Goal: Information Seeking & Learning: Learn about a topic

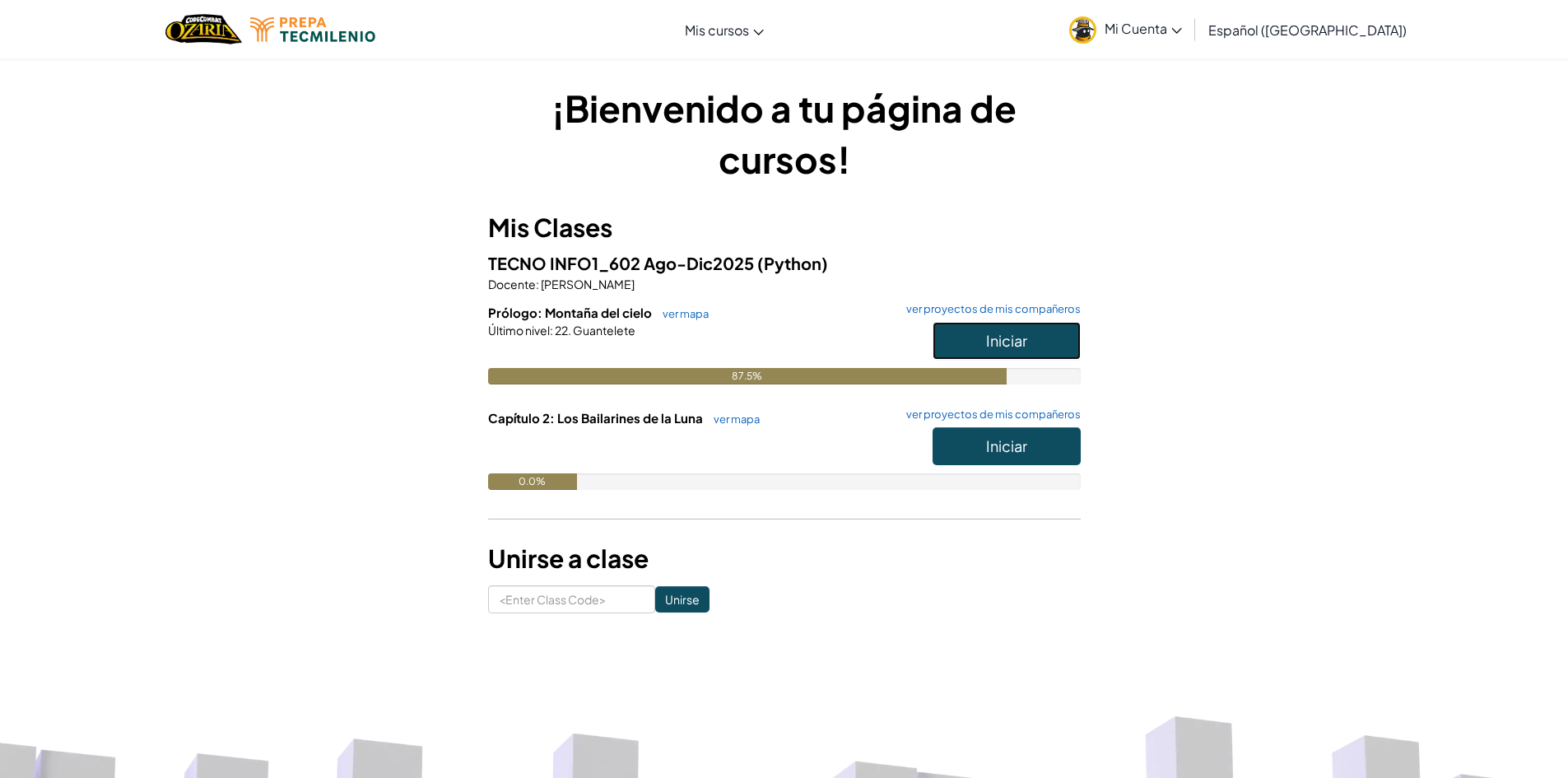
click at [1010, 340] on span "Iniciar" at bounding box center [1006, 340] width 41 height 19
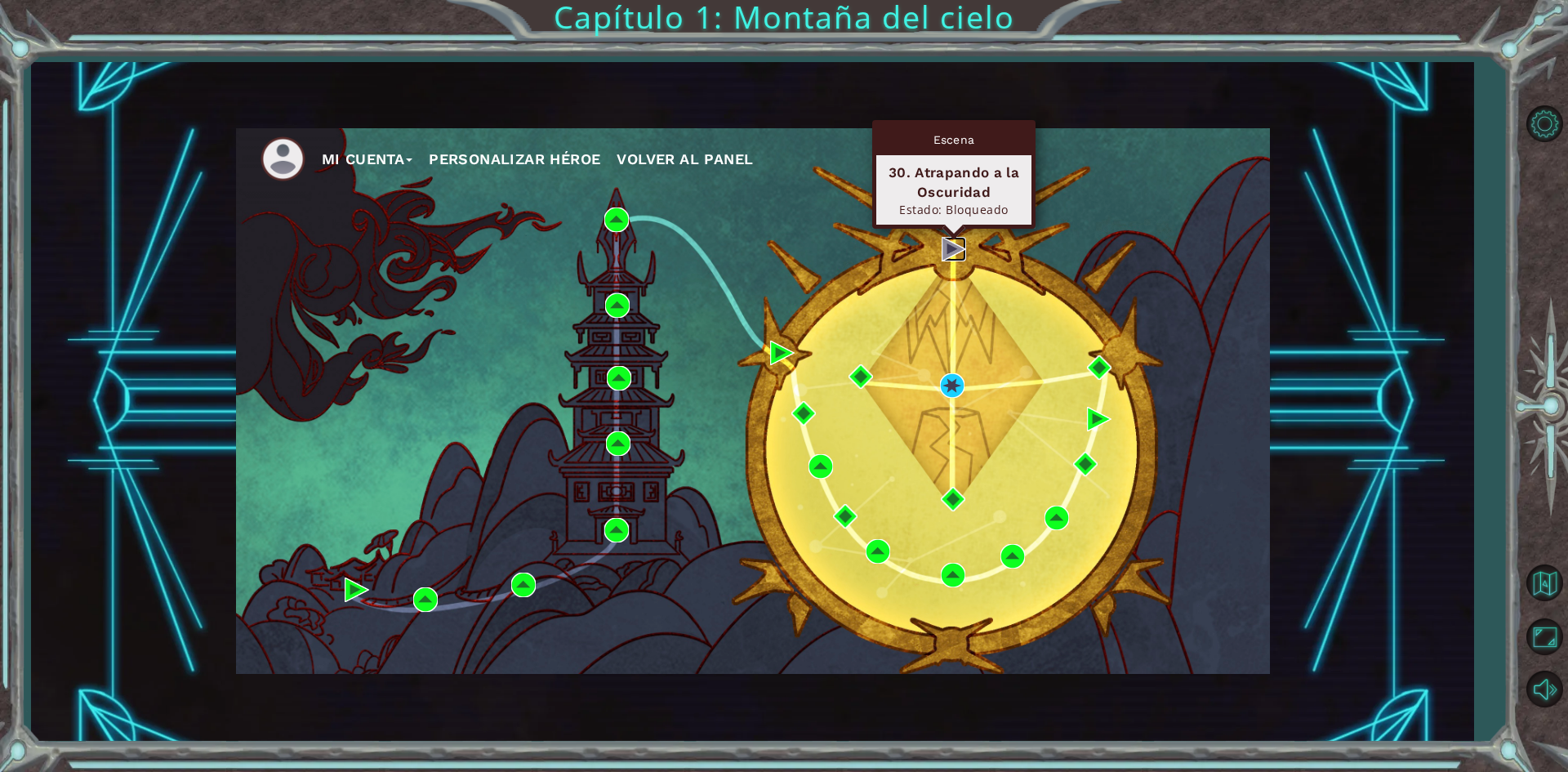
click at [950, 251] on img at bounding box center [953, 249] width 24 height 24
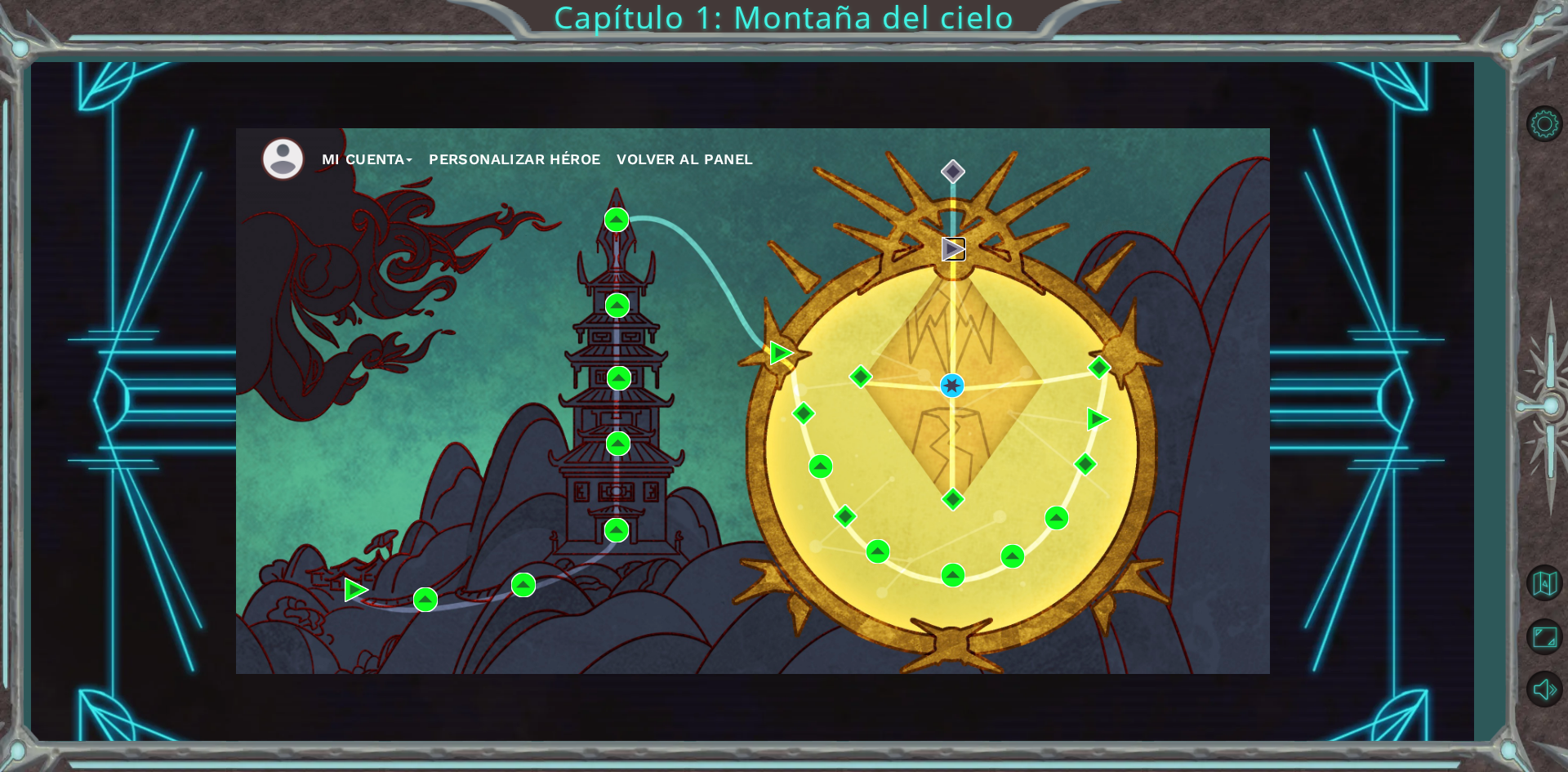
click at [952, 251] on img at bounding box center [953, 249] width 24 height 24
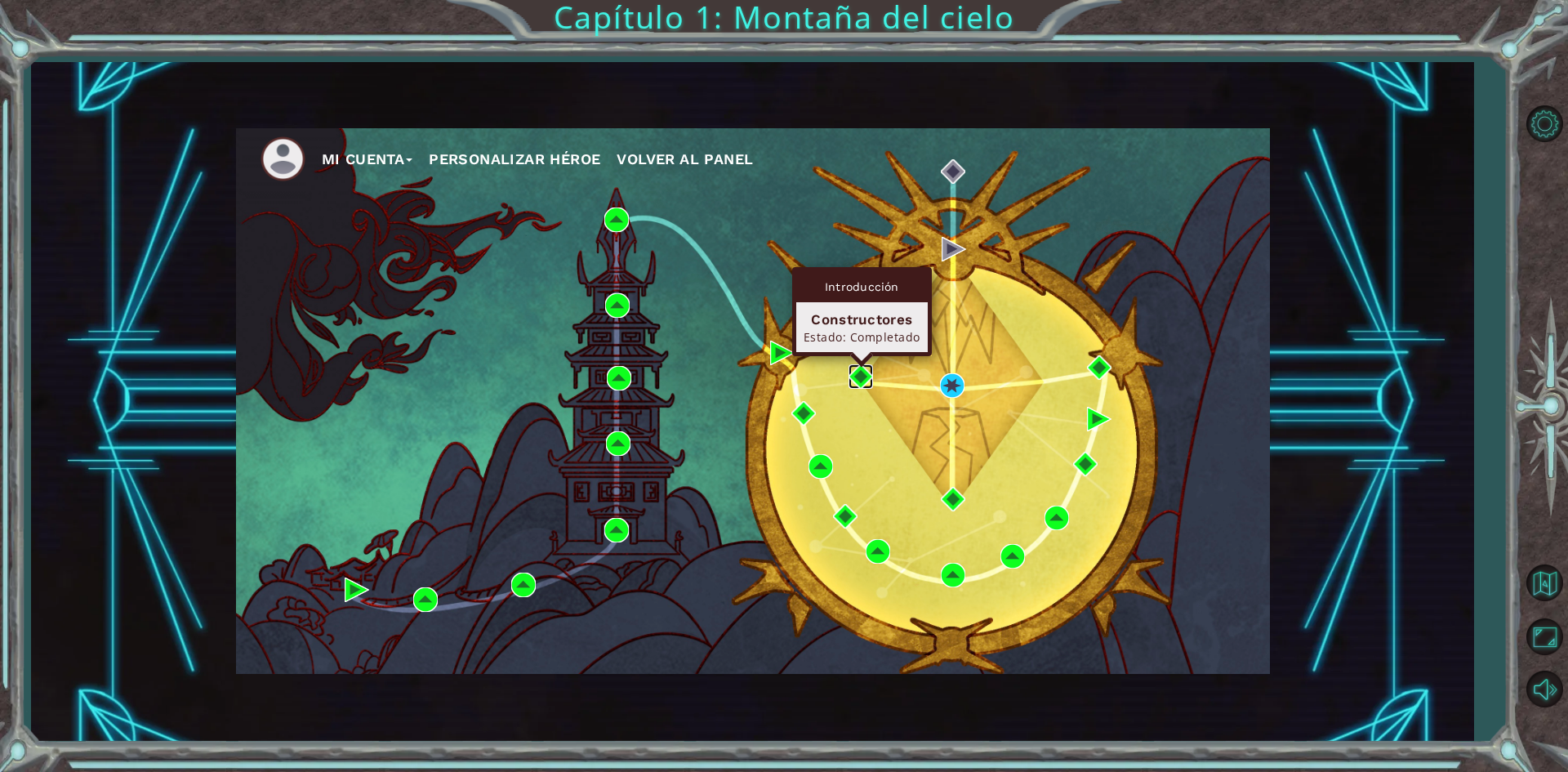
click at [868, 378] on img at bounding box center [860, 376] width 24 height 24
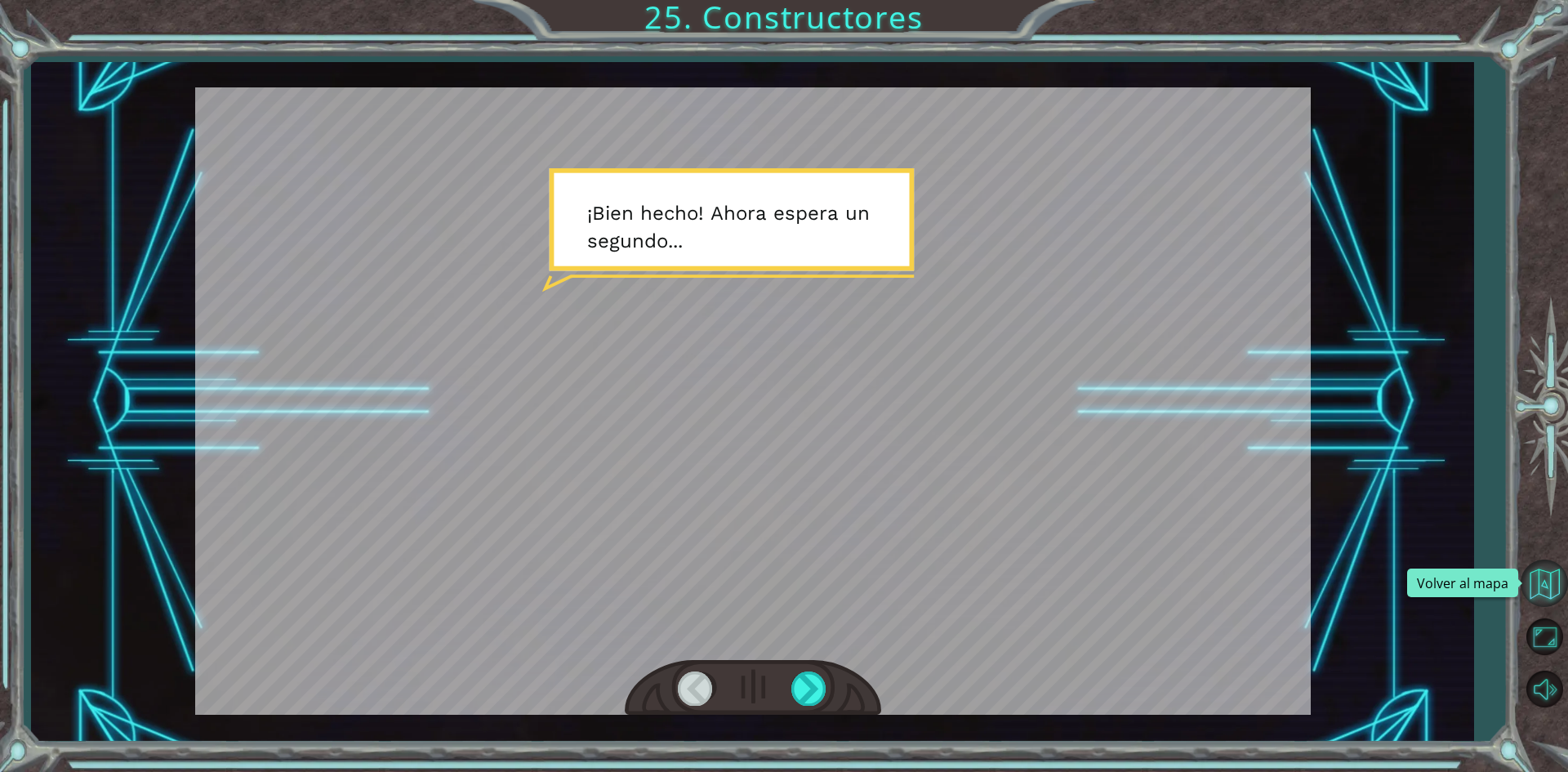
click at [1541, 589] on button "Volver al mapa" at bounding box center [1544, 583] width 48 height 48
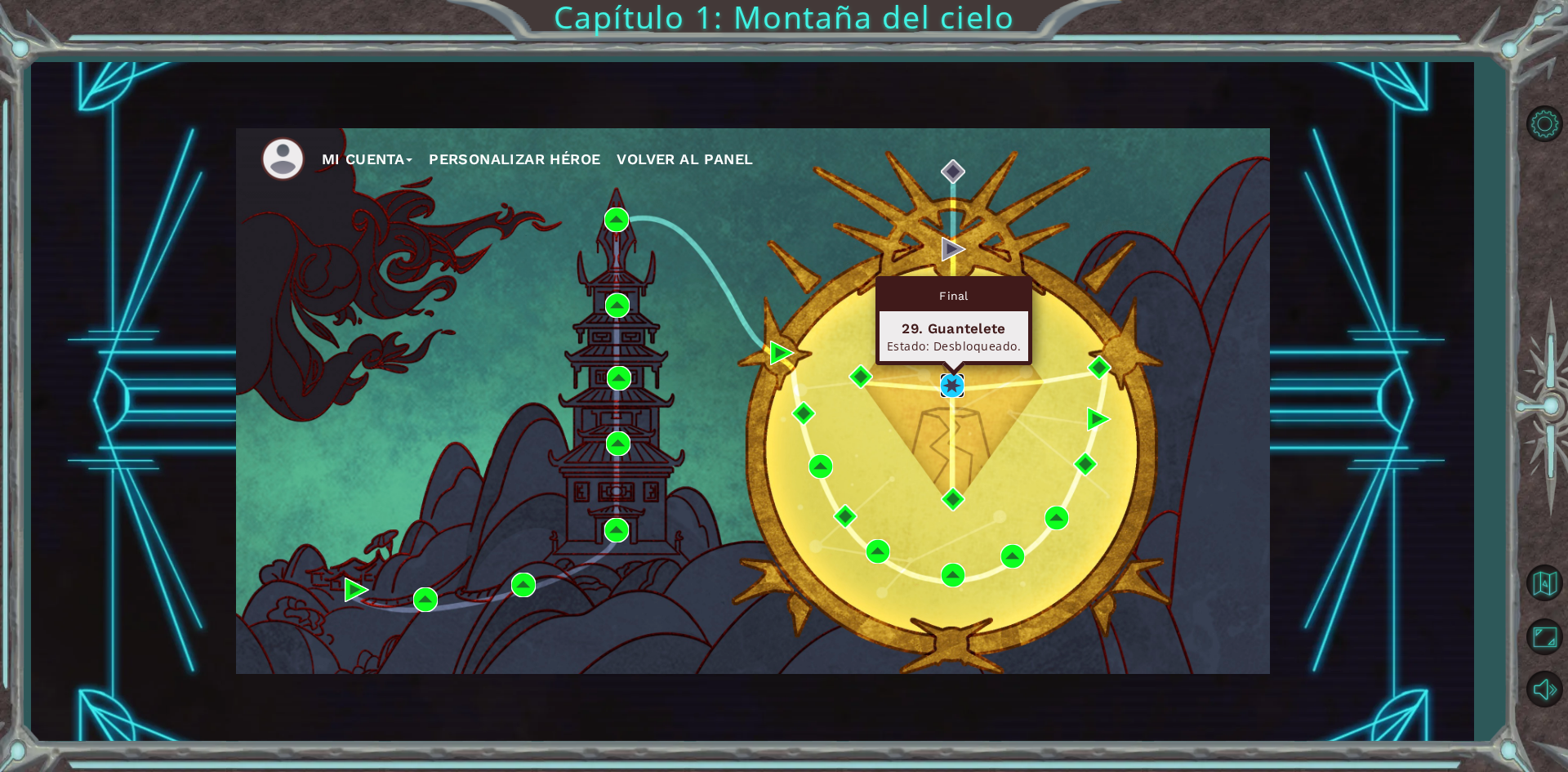
click at [952, 376] on img at bounding box center [951, 385] width 24 height 24
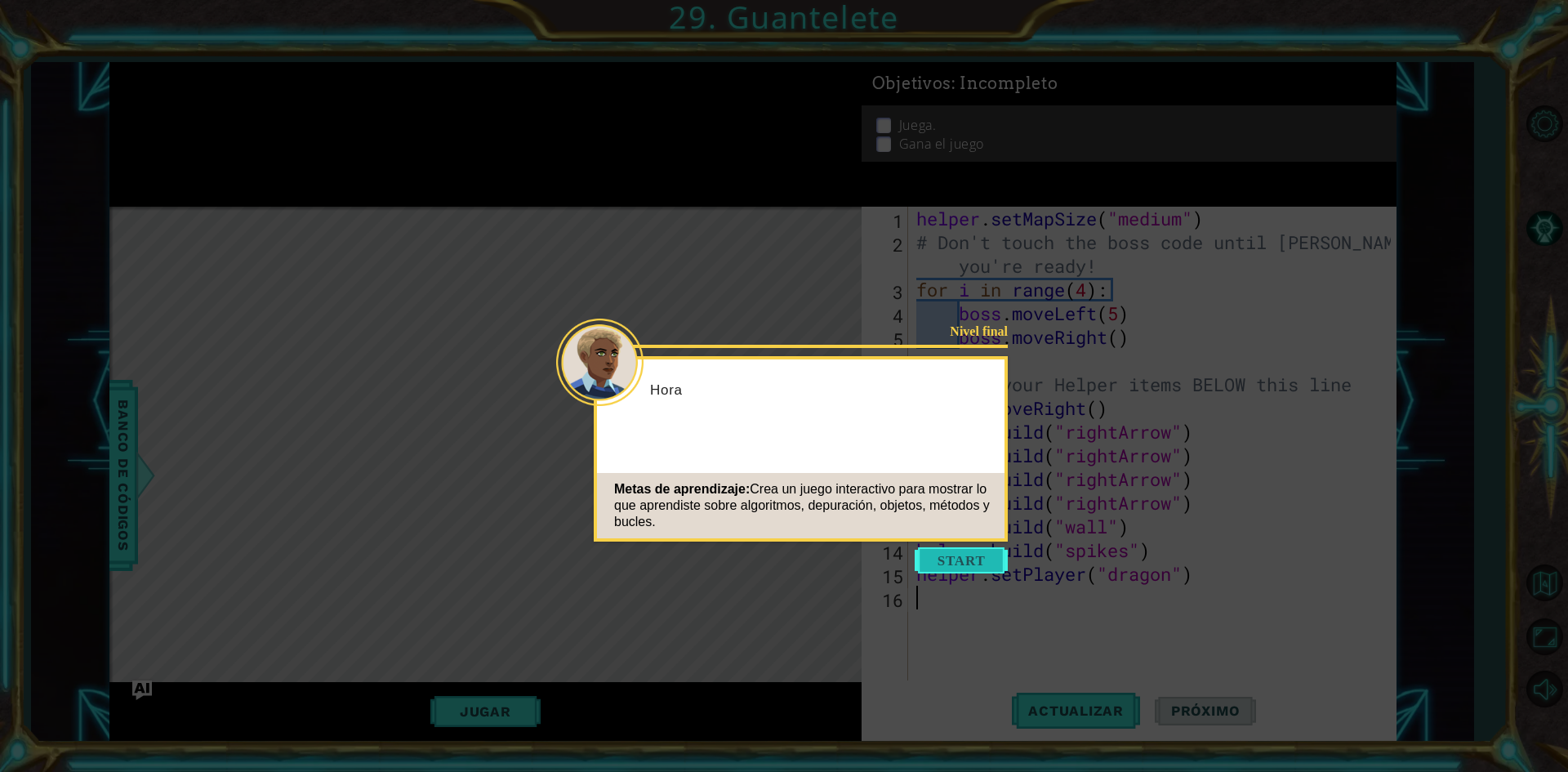
click at [952, 562] on button "Start" at bounding box center [960, 560] width 93 height 26
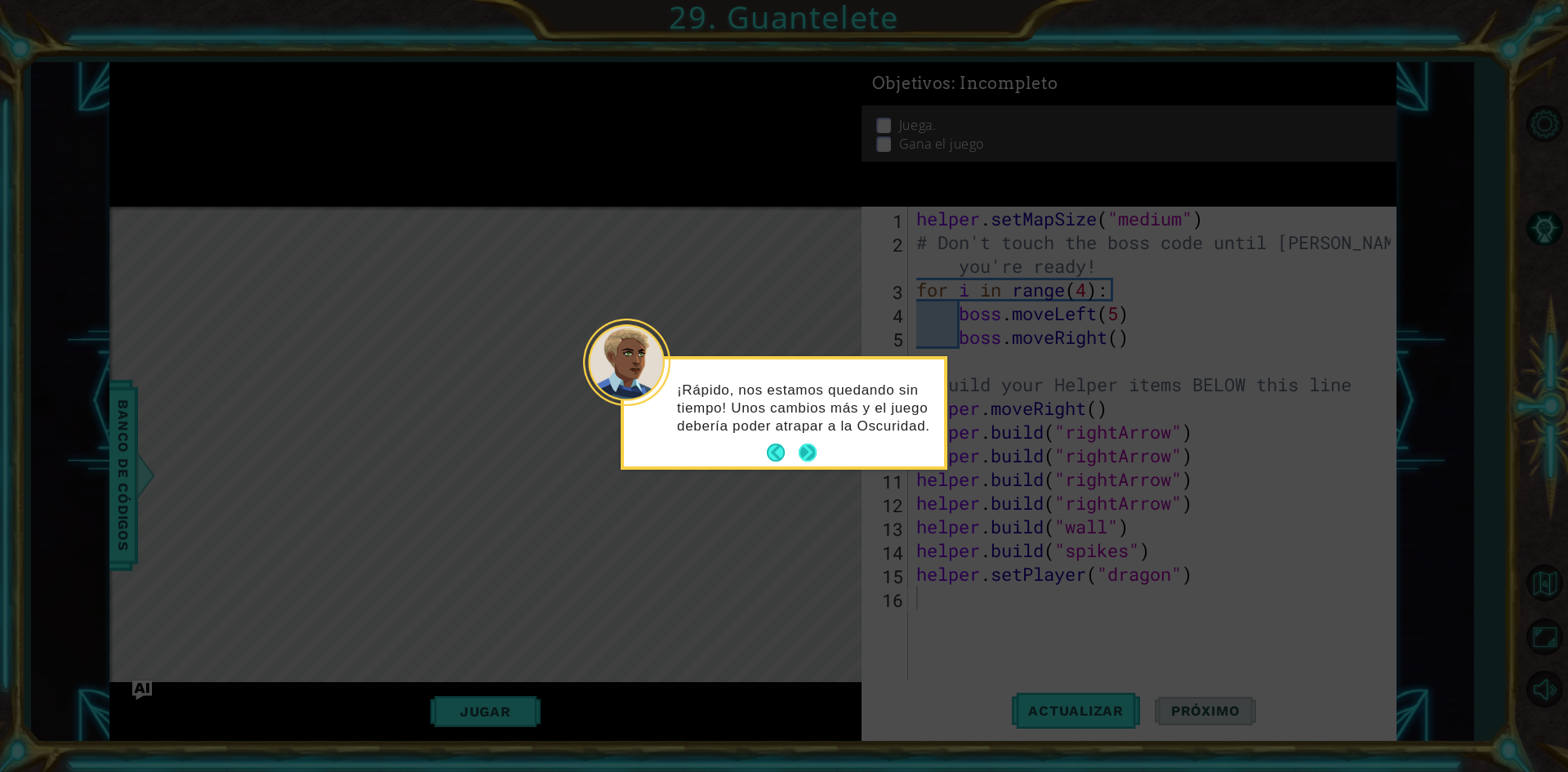
click at [805, 455] on button "Next" at bounding box center [807, 452] width 18 height 18
click at [805, 445] on button "Next" at bounding box center [808, 451] width 18 height 18
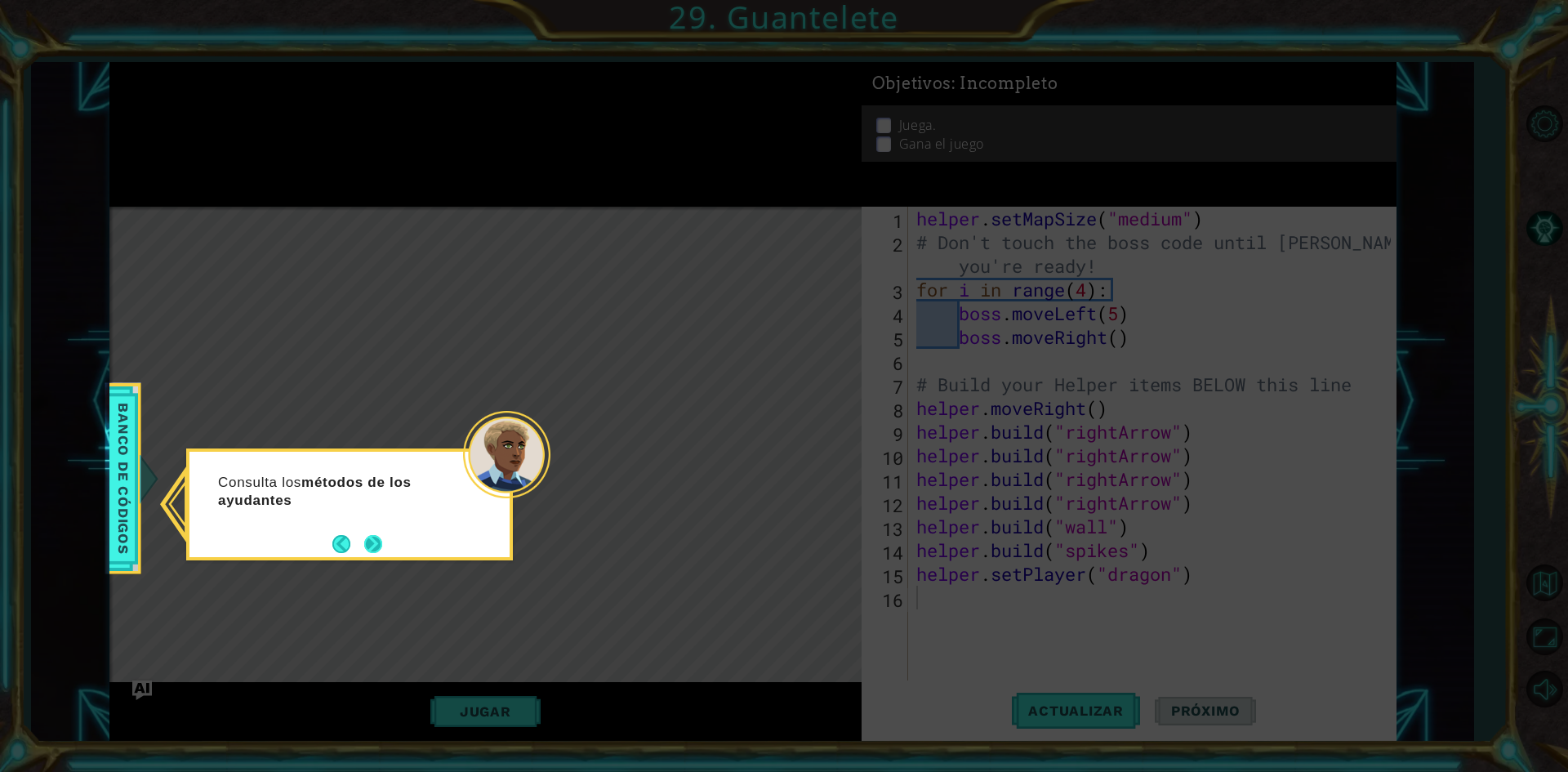
click at [372, 545] on button "Next" at bounding box center [373, 543] width 18 height 18
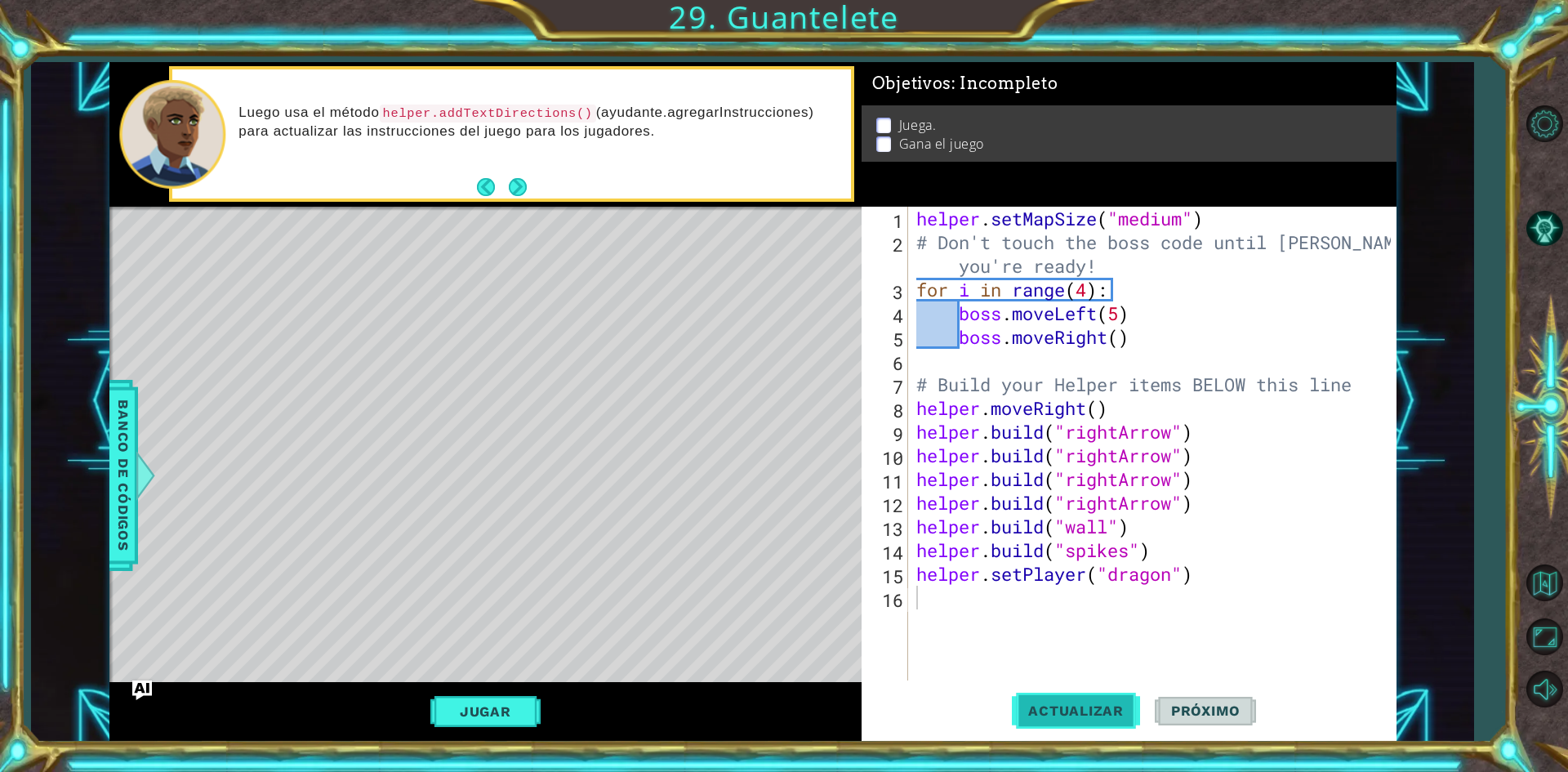
click at [1043, 702] on button "Actualizar" at bounding box center [1075, 710] width 128 height 53
click at [494, 717] on button "Jugar" at bounding box center [485, 711] width 111 height 31
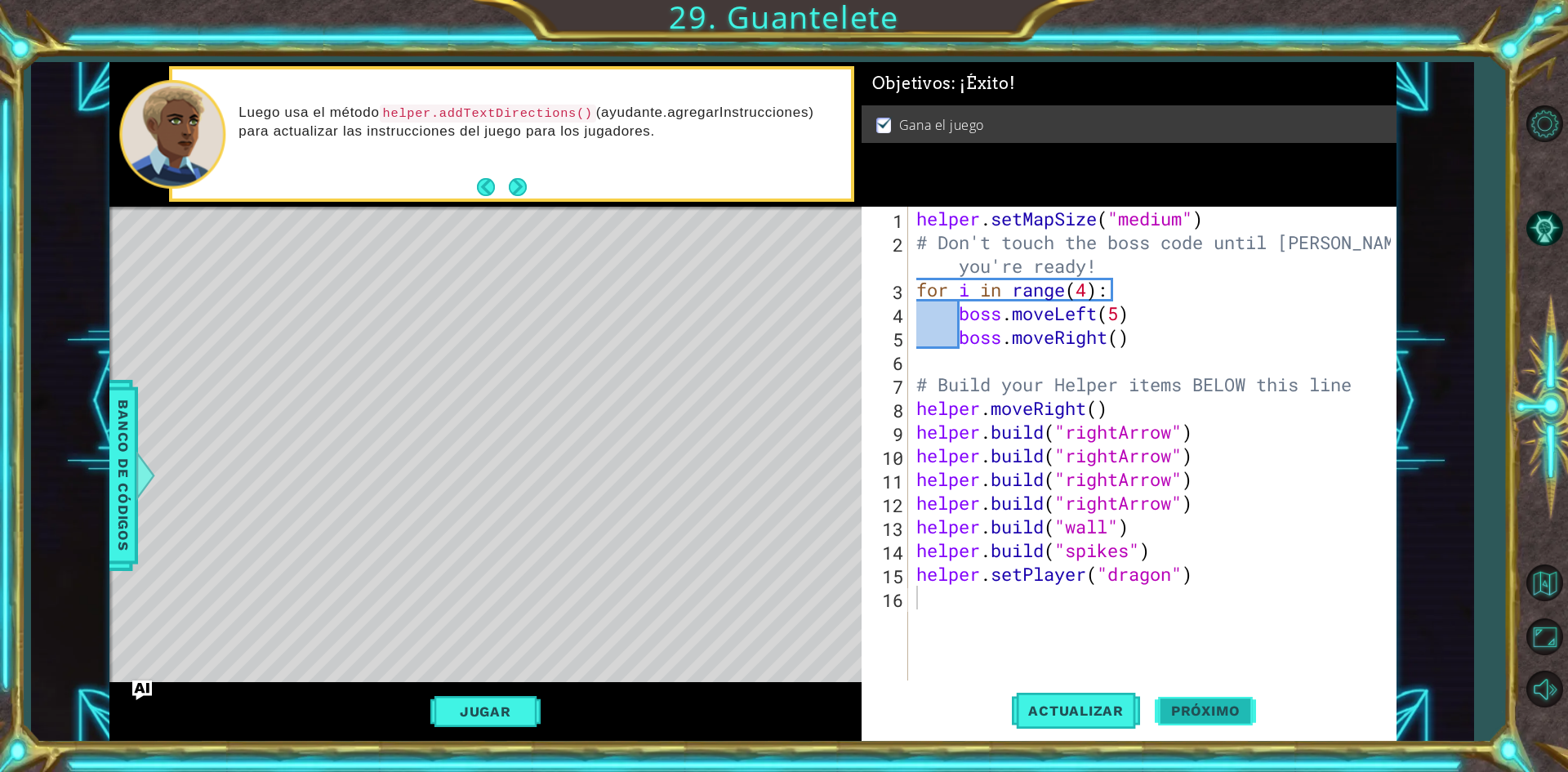
click at [1198, 705] on span "Próximo" at bounding box center [1205, 711] width 101 height 16
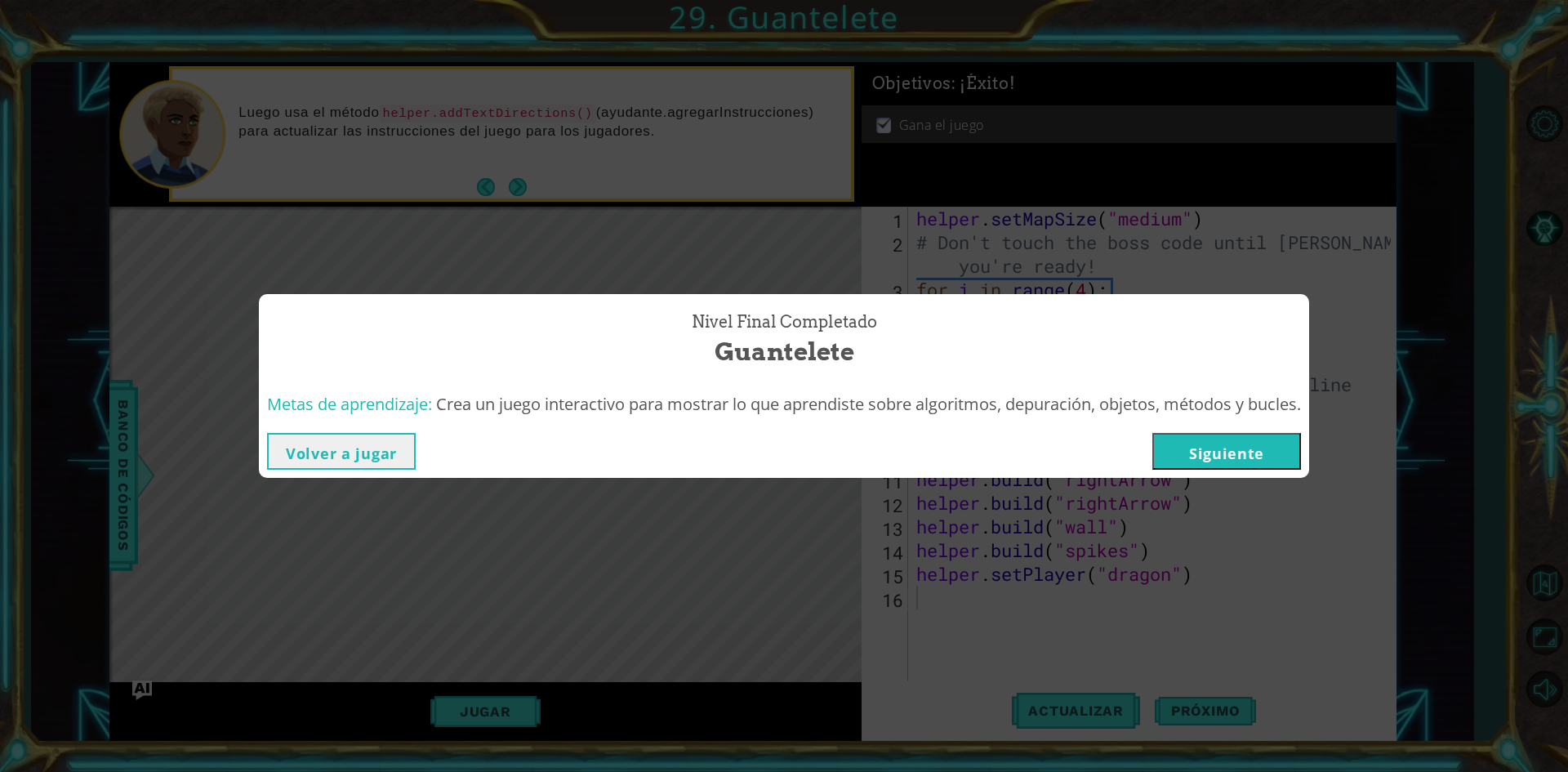
click at [1239, 443] on button "Siguiente" at bounding box center [1226, 451] width 148 height 37
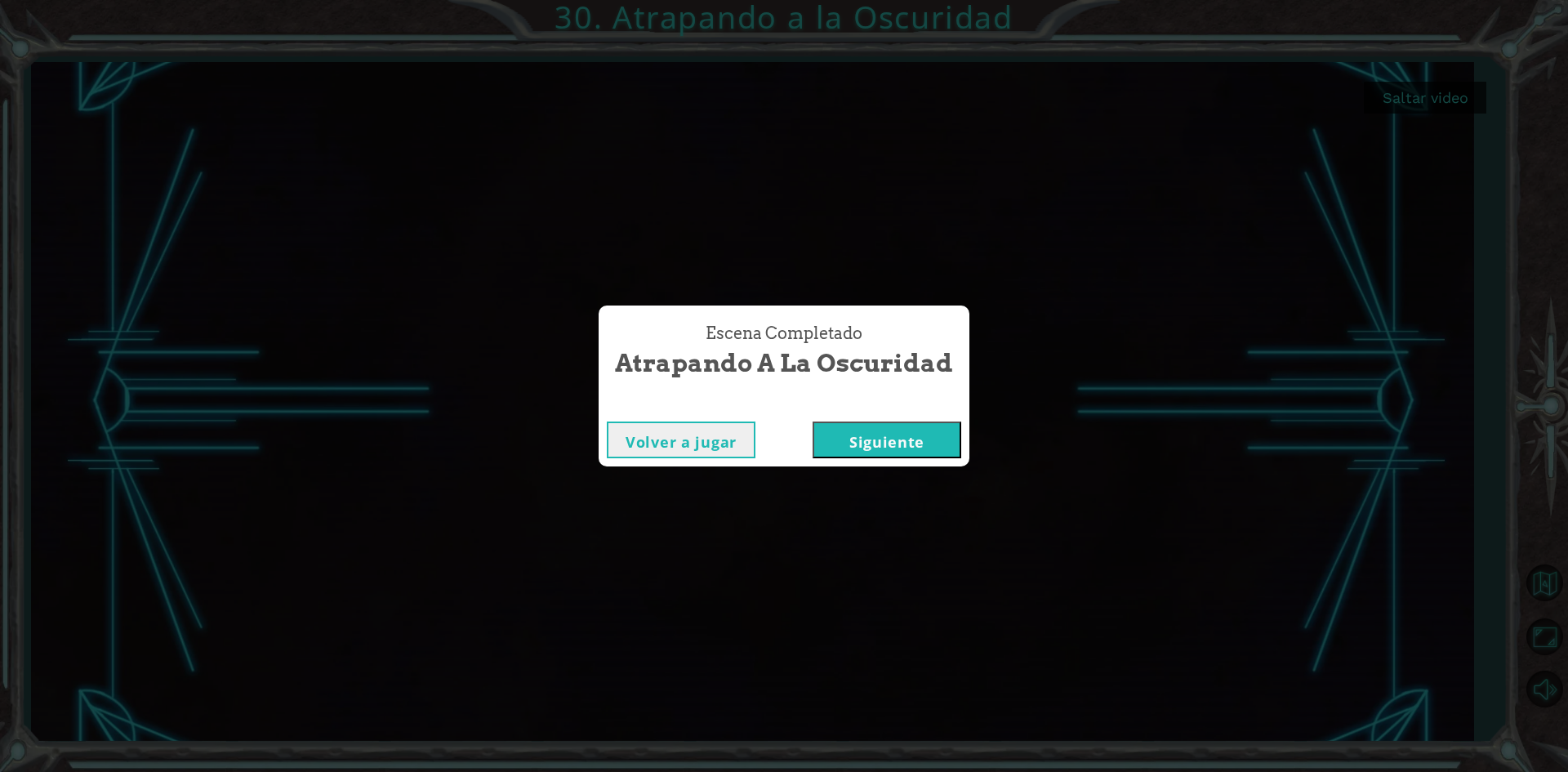
click at [879, 444] on button "Siguiente" at bounding box center [886, 440] width 148 height 37
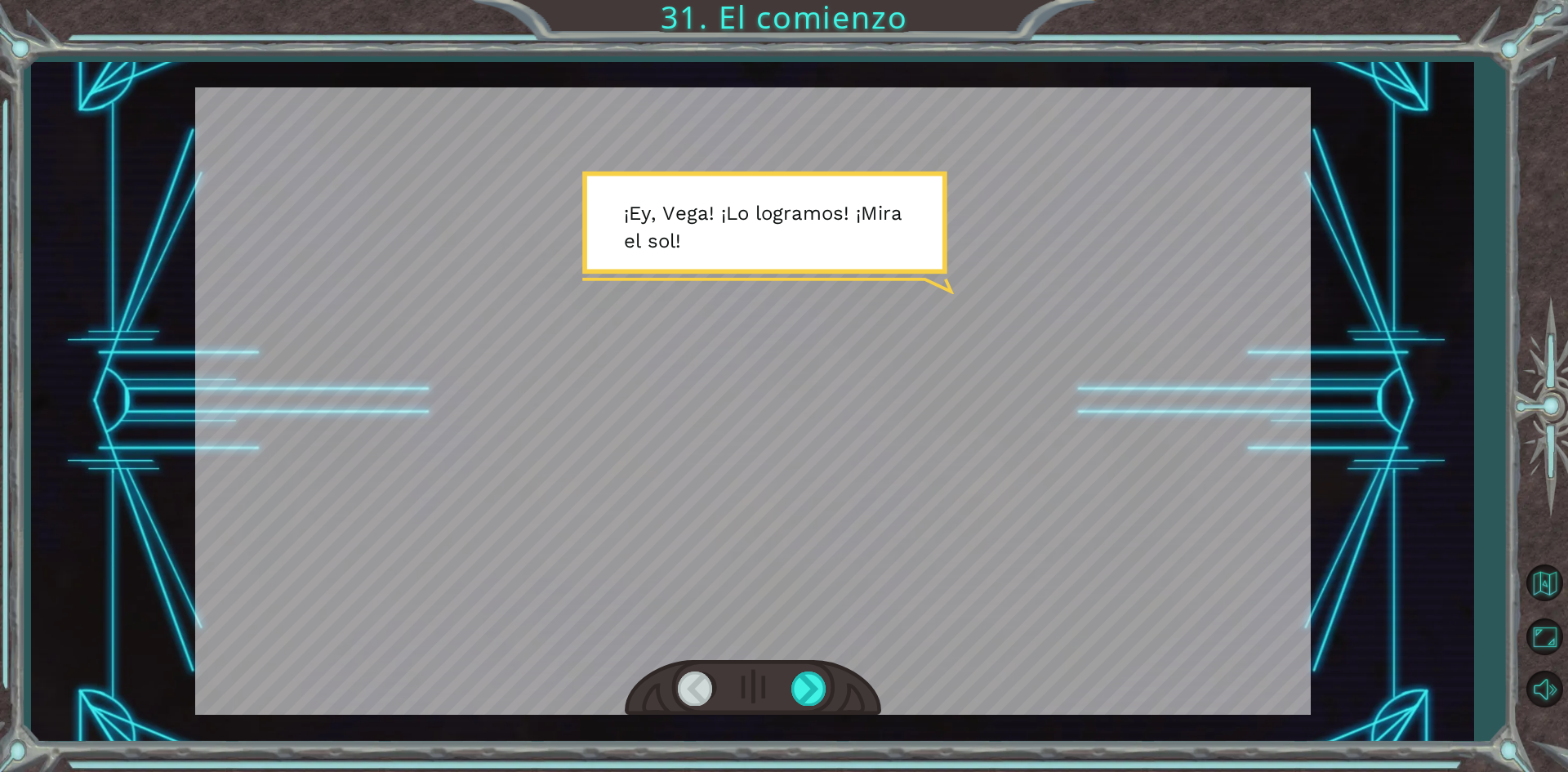
click at [733, 346] on div at bounding box center [753, 401] width 1115 height 627
click at [795, 686] on div at bounding box center [810, 688] width 37 height 34
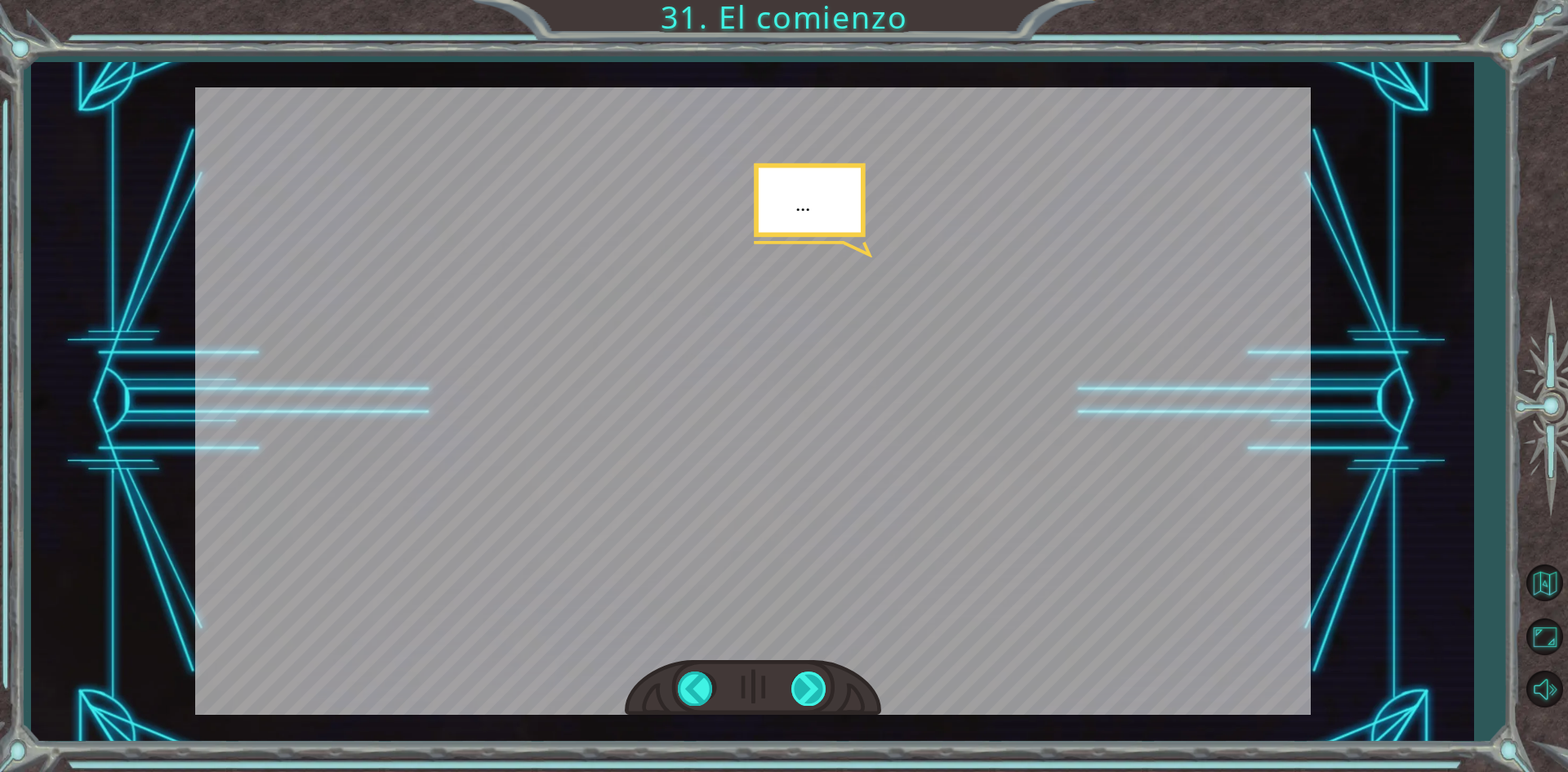
click at [819, 694] on div at bounding box center [810, 688] width 37 height 34
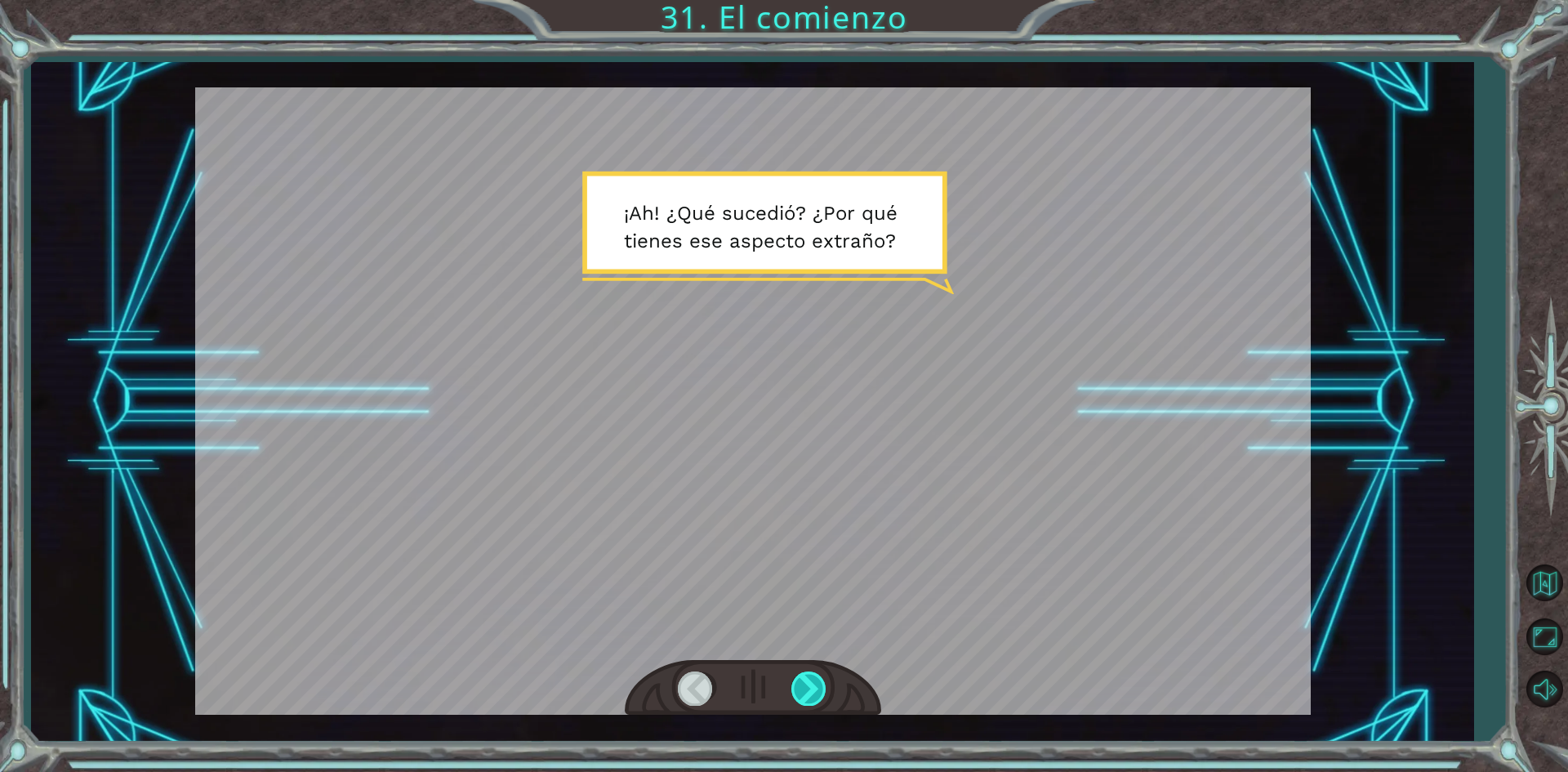
click at [819, 694] on div at bounding box center [810, 688] width 37 height 34
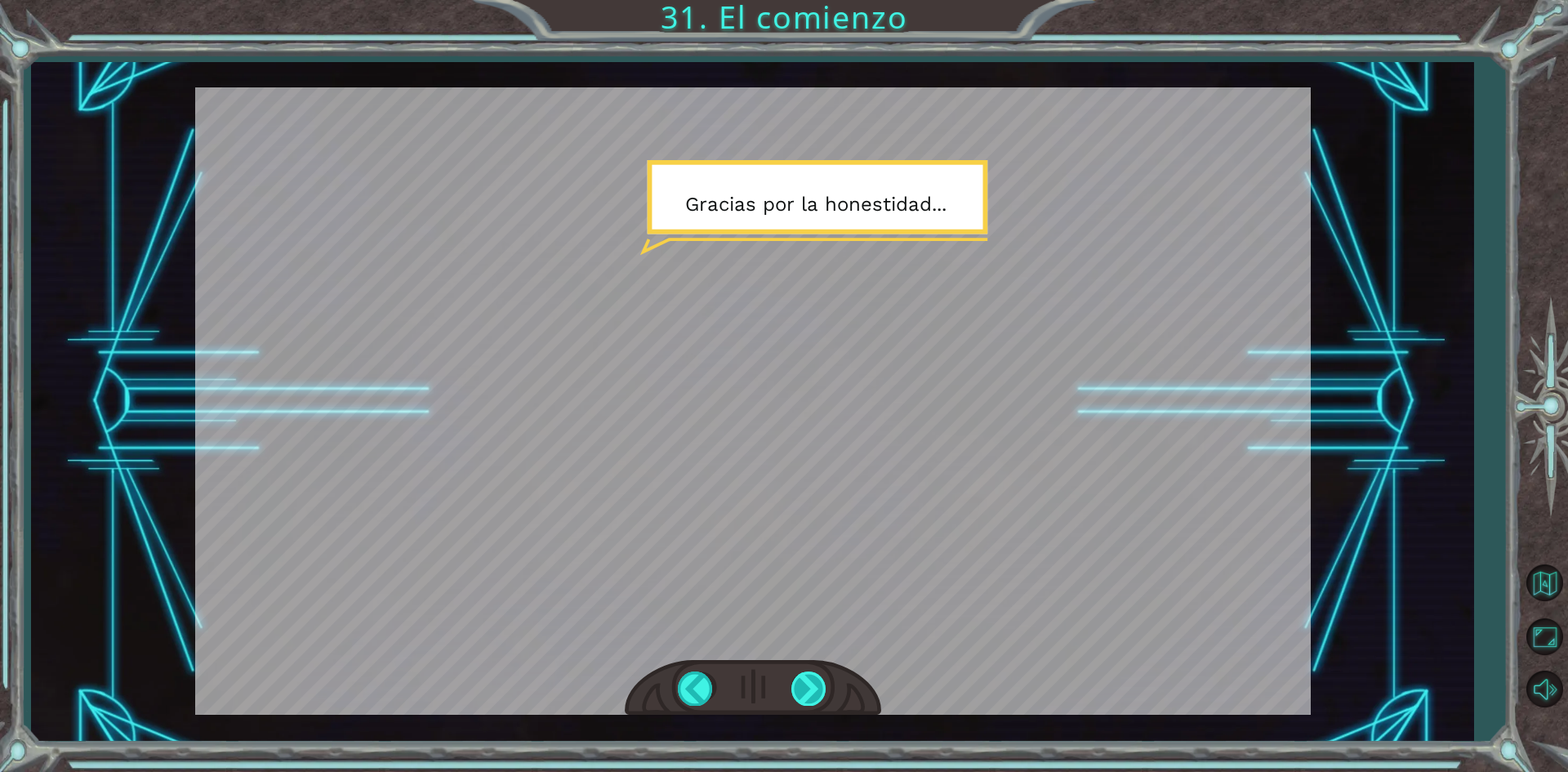
click at [819, 694] on div at bounding box center [810, 688] width 37 height 34
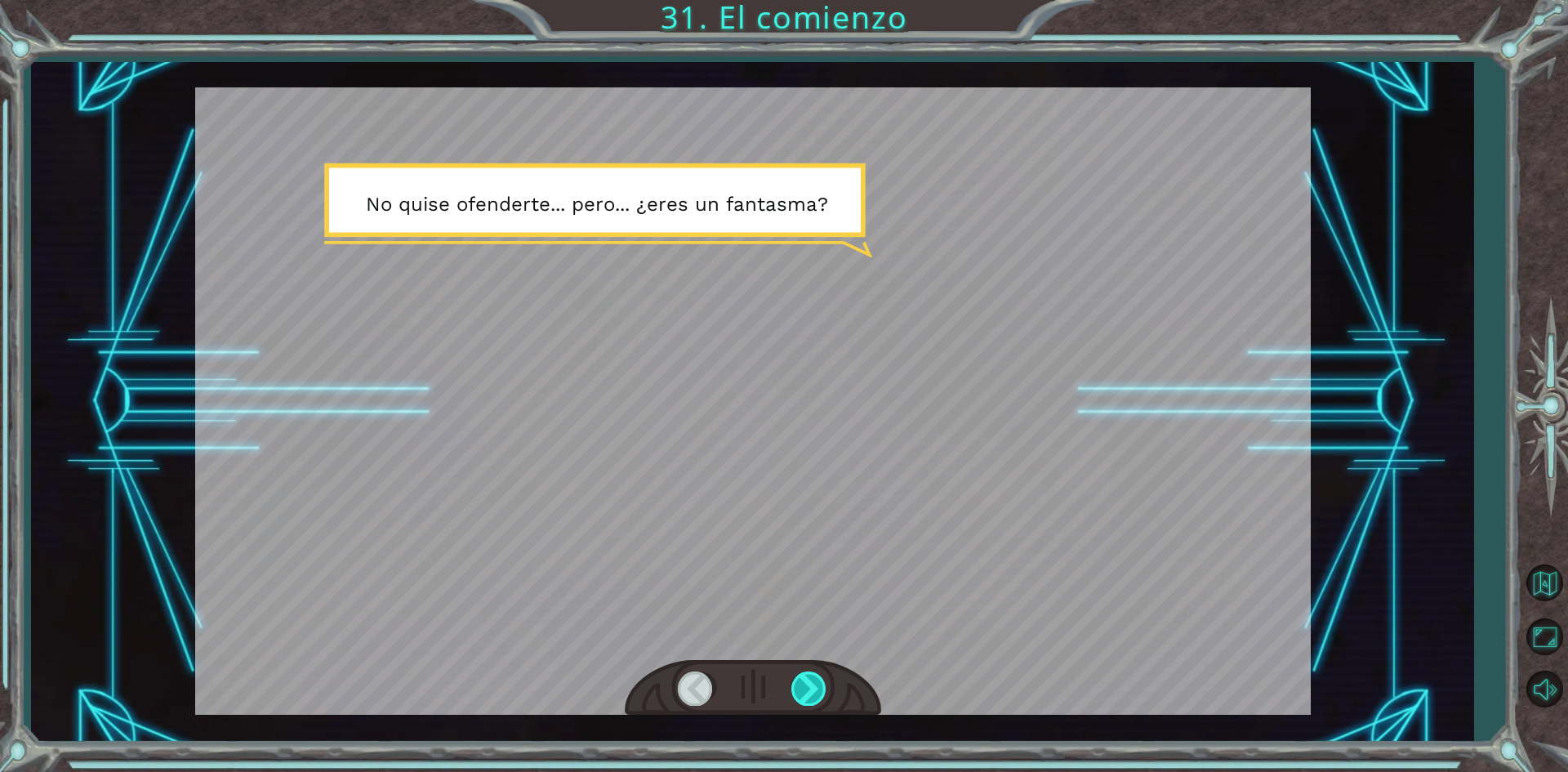
click at [819, 694] on div at bounding box center [810, 688] width 37 height 34
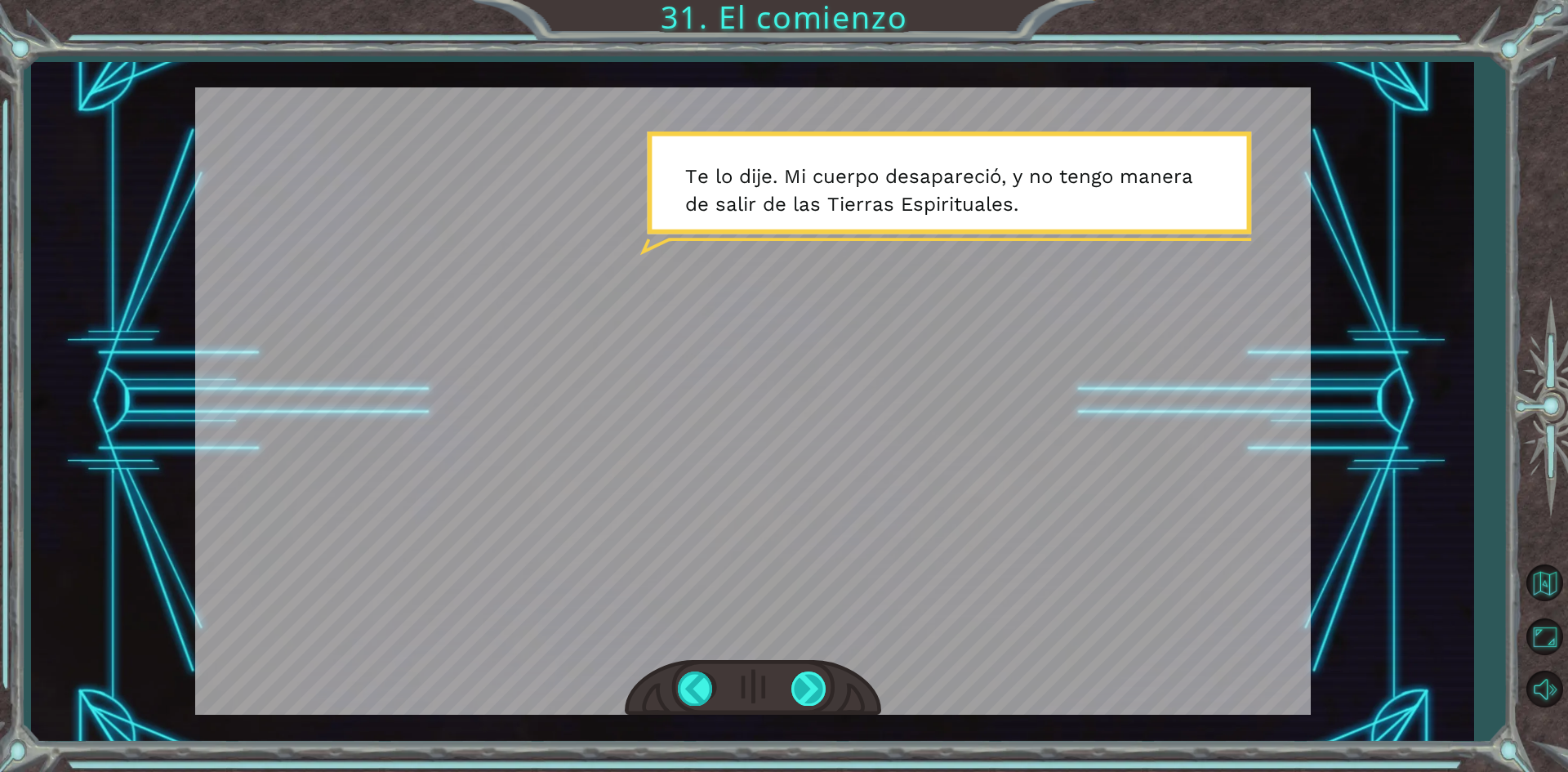
click at [820, 690] on div at bounding box center [810, 688] width 37 height 34
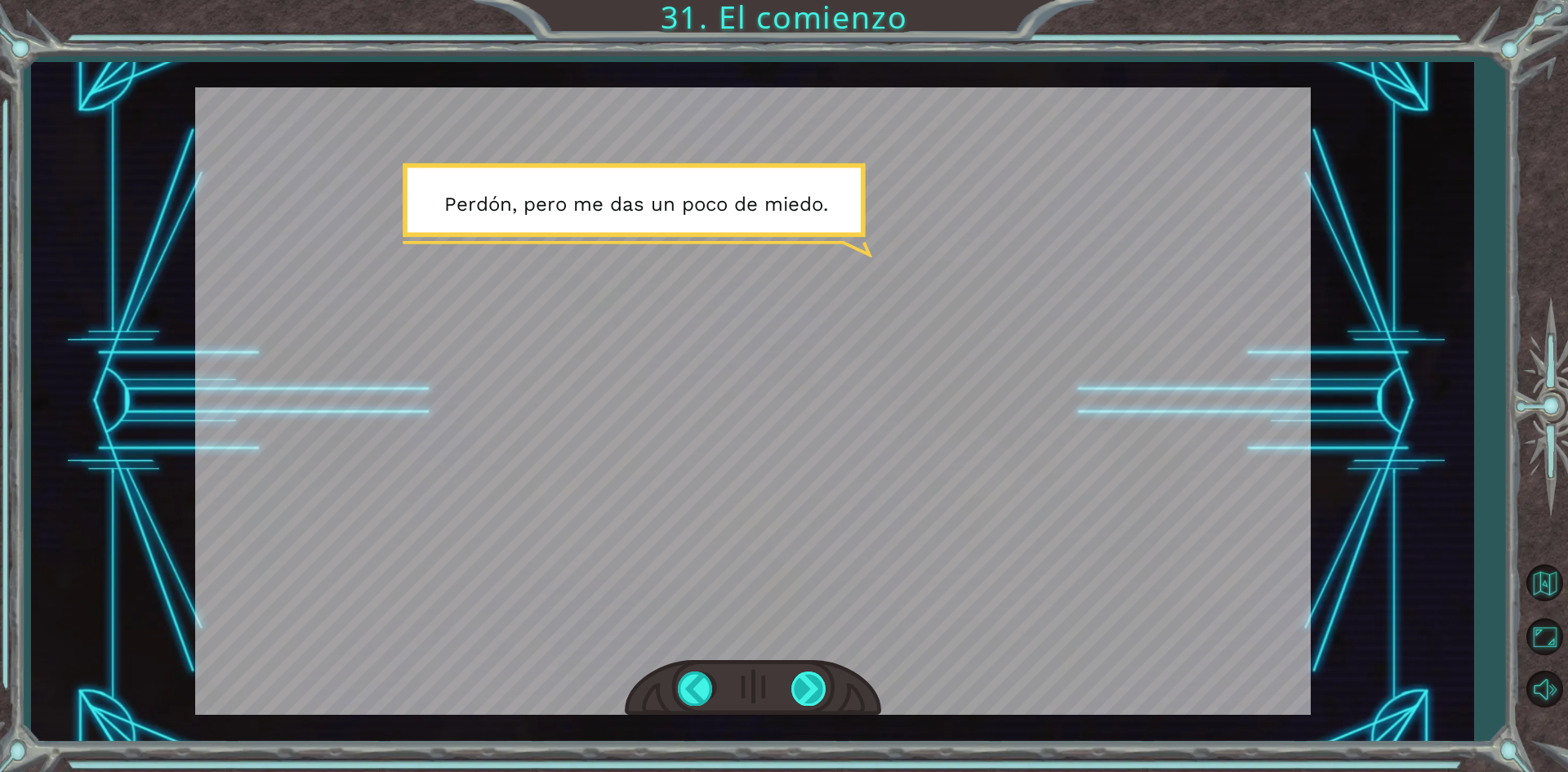
click at [800, 686] on div at bounding box center [810, 688] width 37 height 34
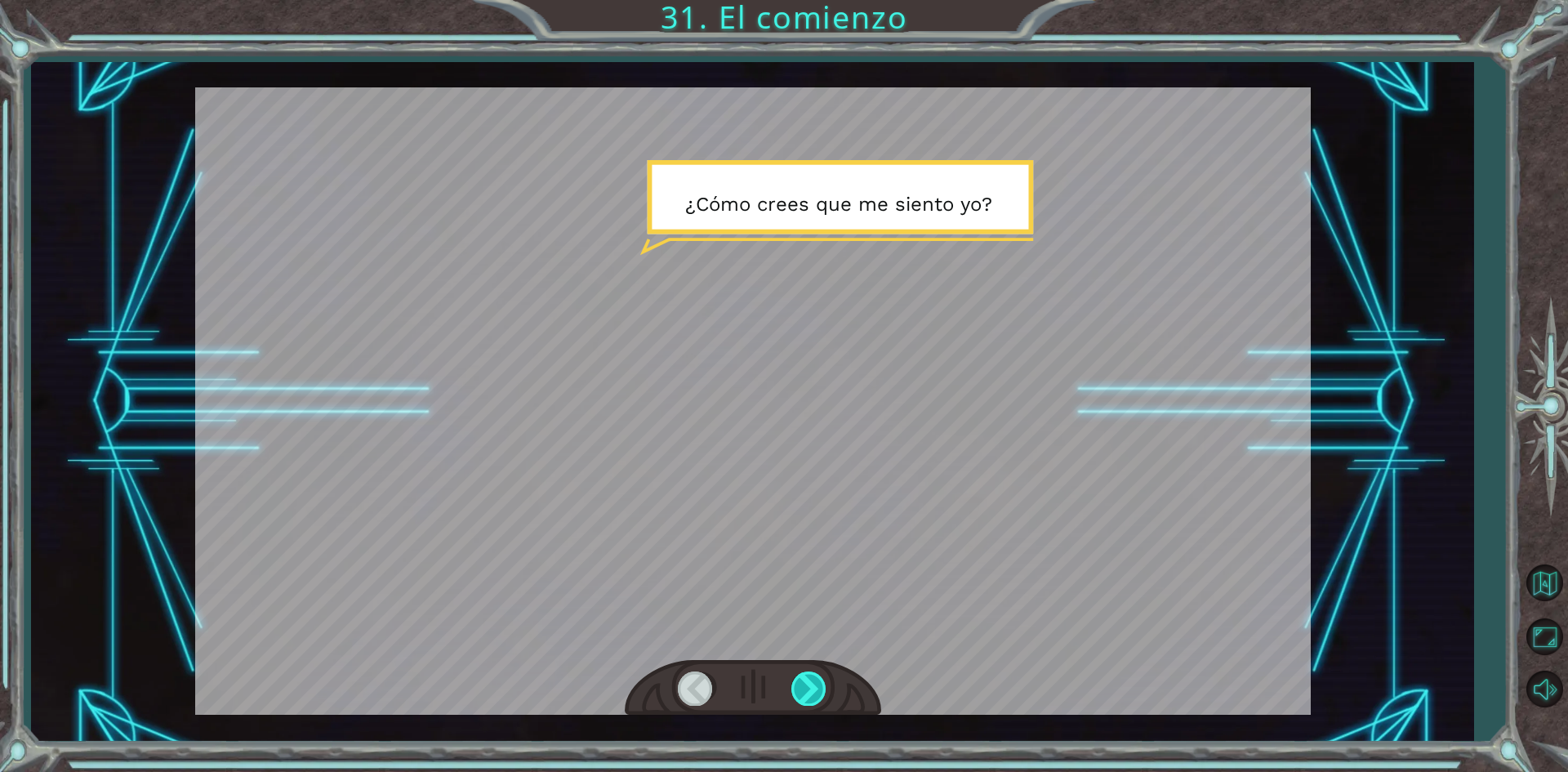
click at [800, 686] on div at bounding box center [810, 688] width 37 height 34
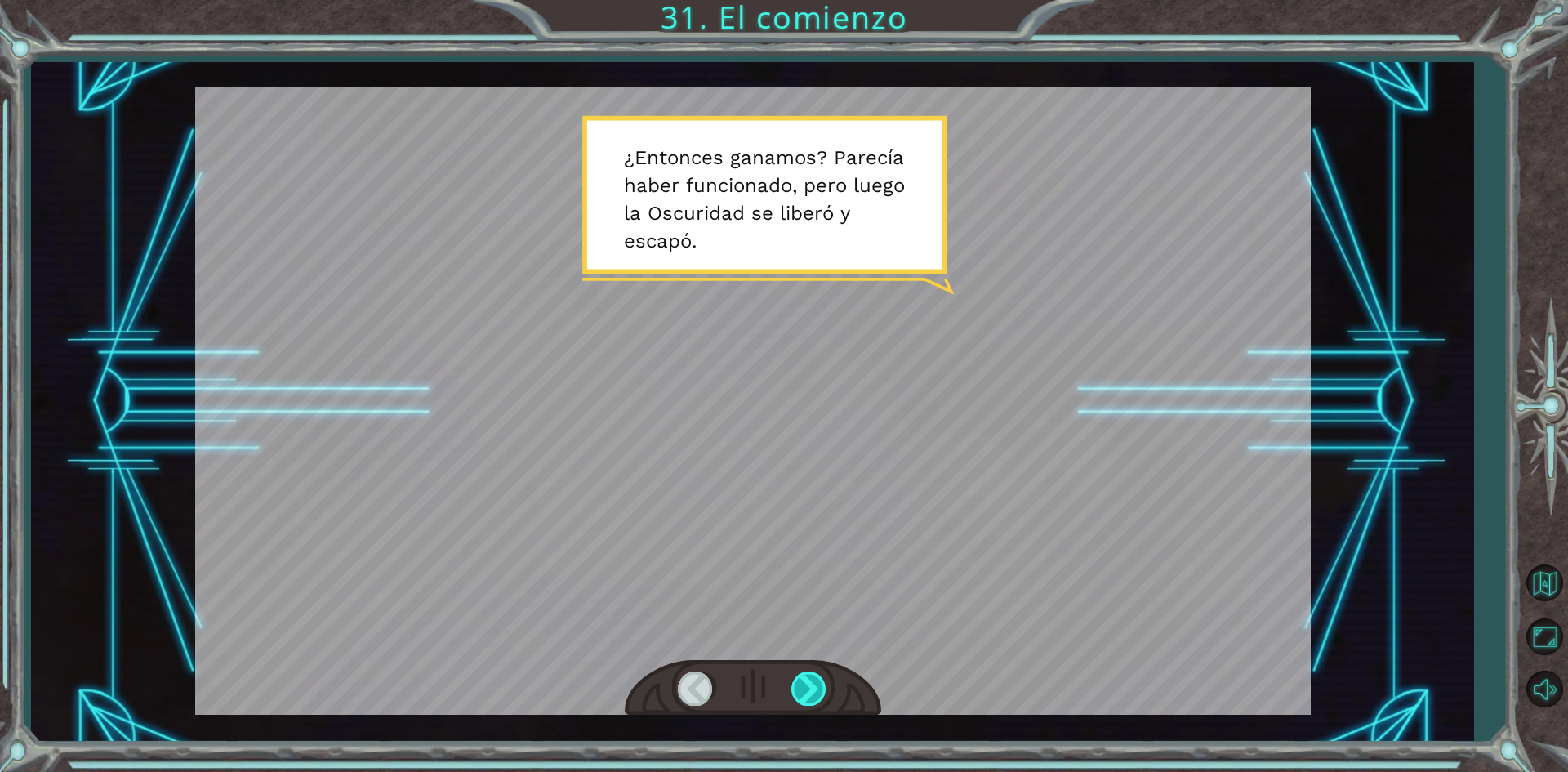
click at [800, 686] on div at bounding box center [810, 688] width 37 height 34
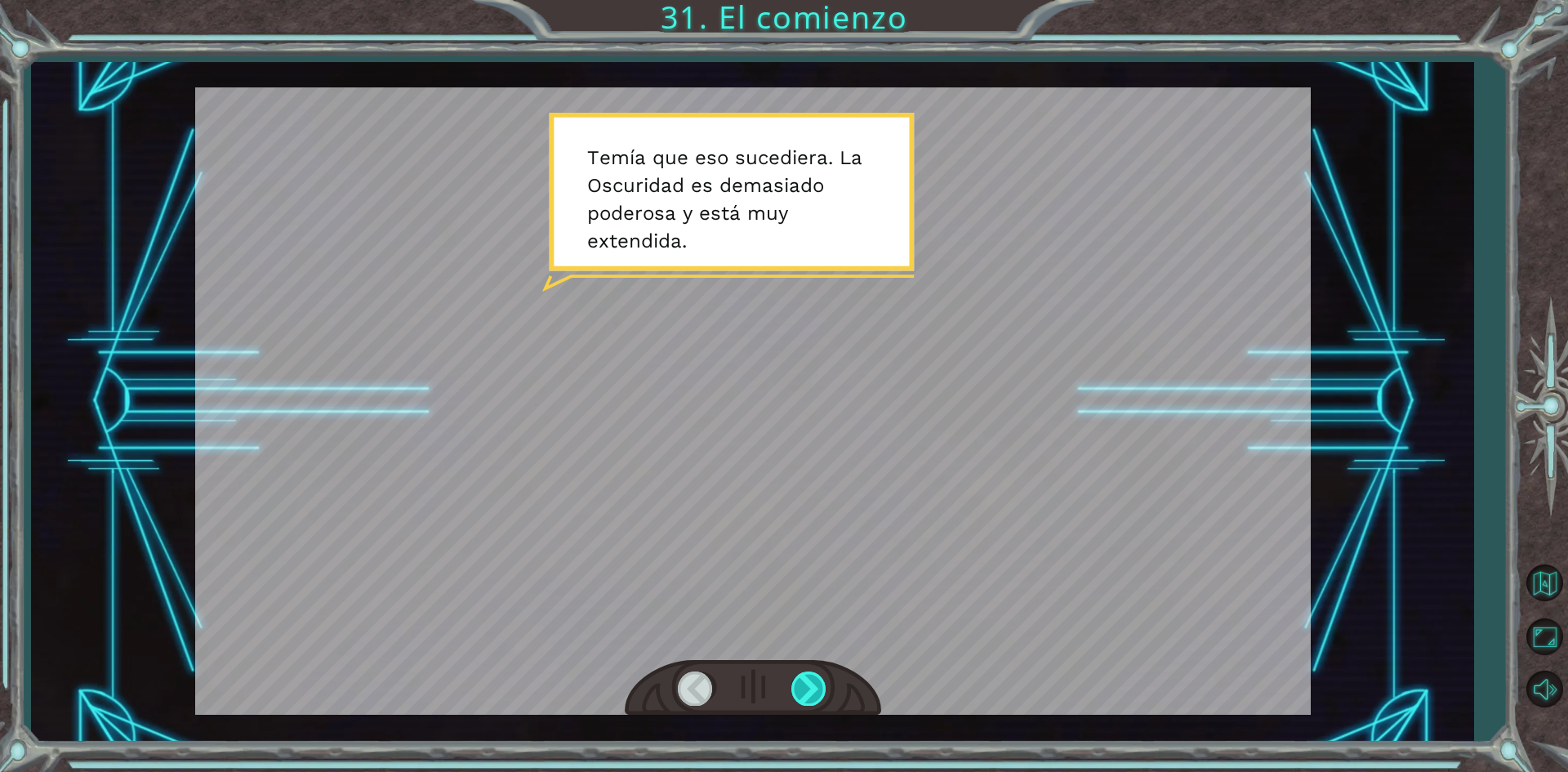
click at [800, 686] on div at bounding box center [810, 688] width 37 height 34
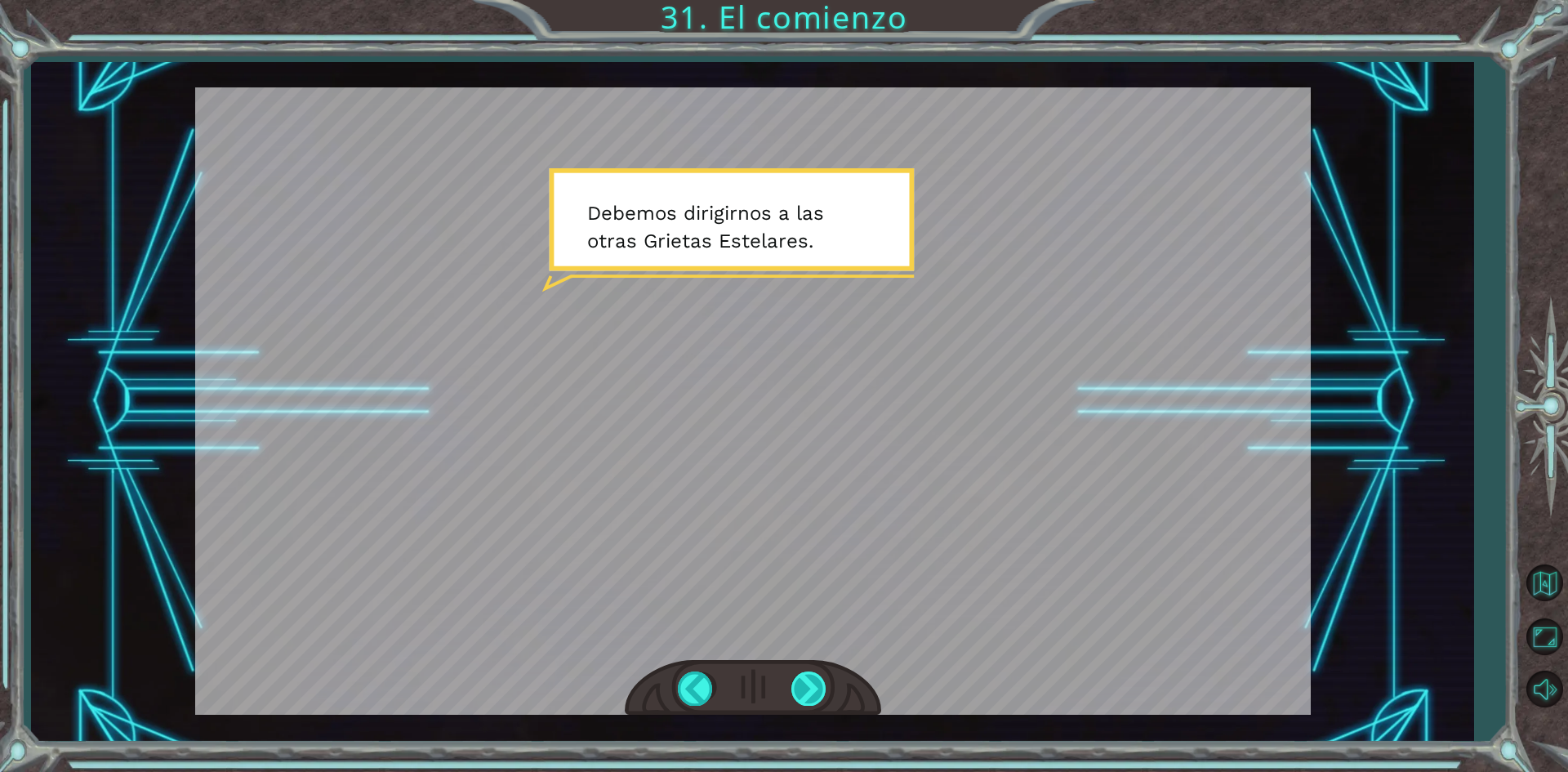
click at [804, 682] on div at bounding box center [810, 688] width 37 height 34
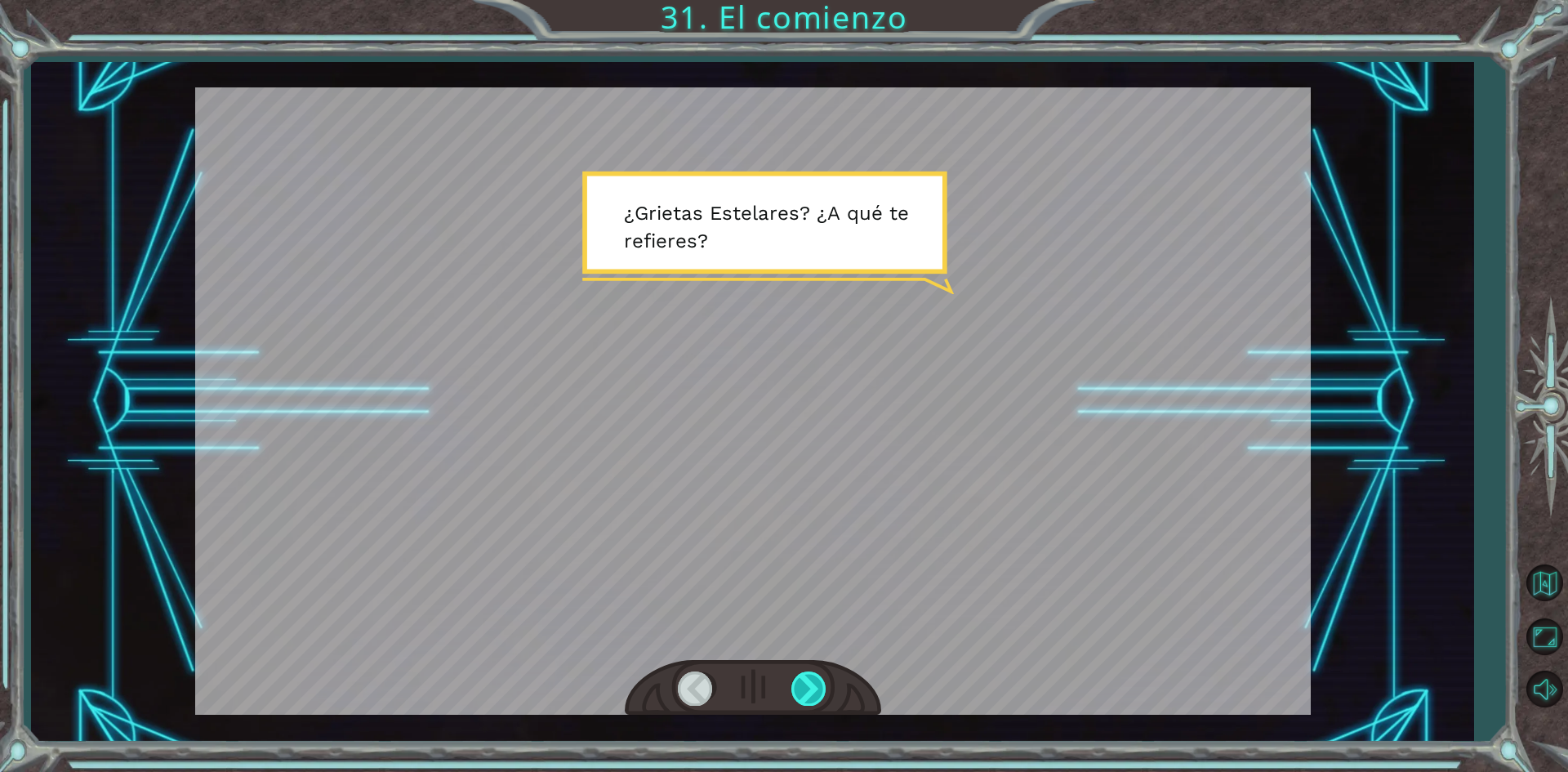
click at [798, 686] on div at bounding box center [810, 688] width 37 height 34
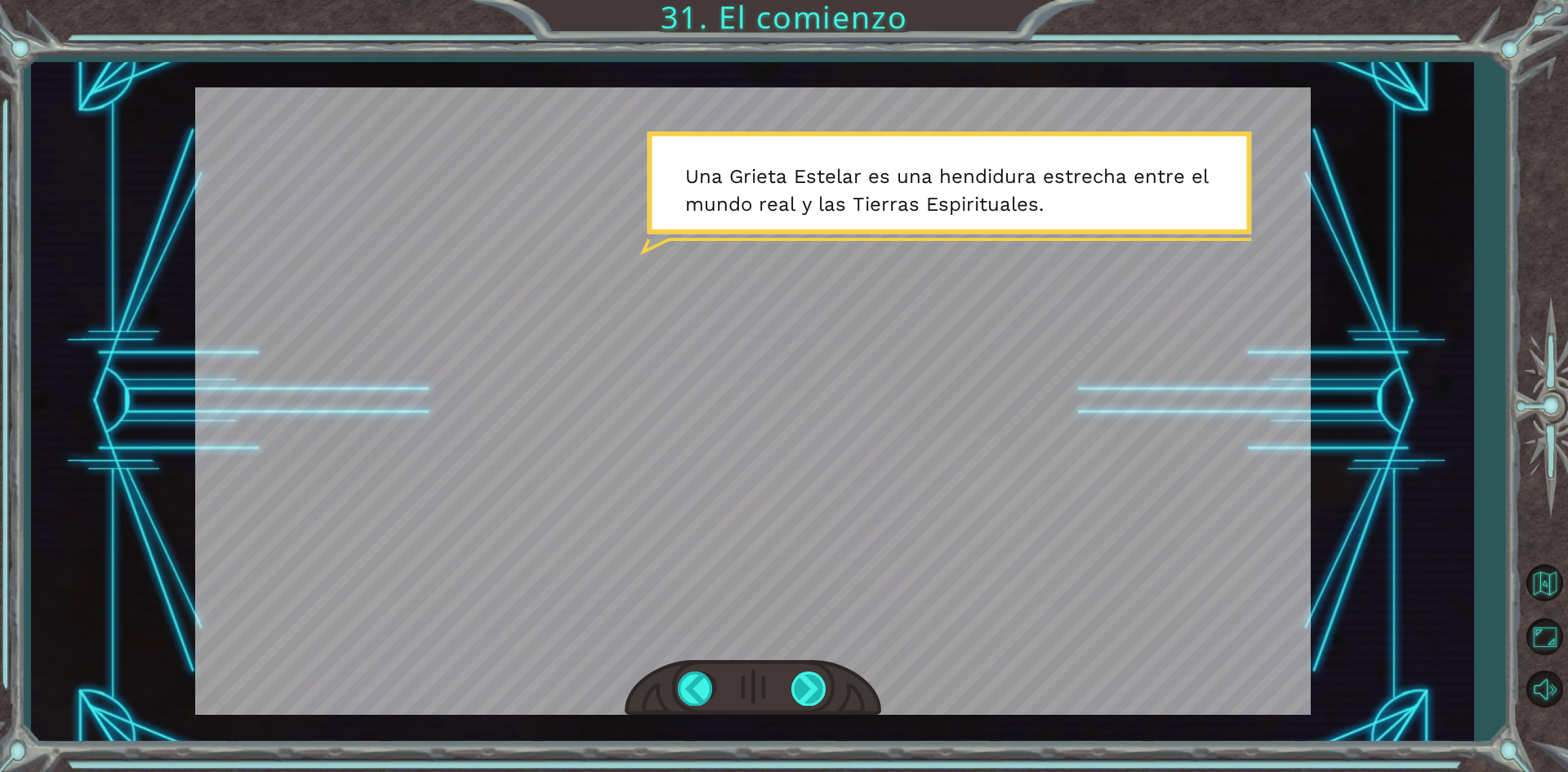
click at [798, 686] on div at bounding box center [810, 688] width 37 height 34
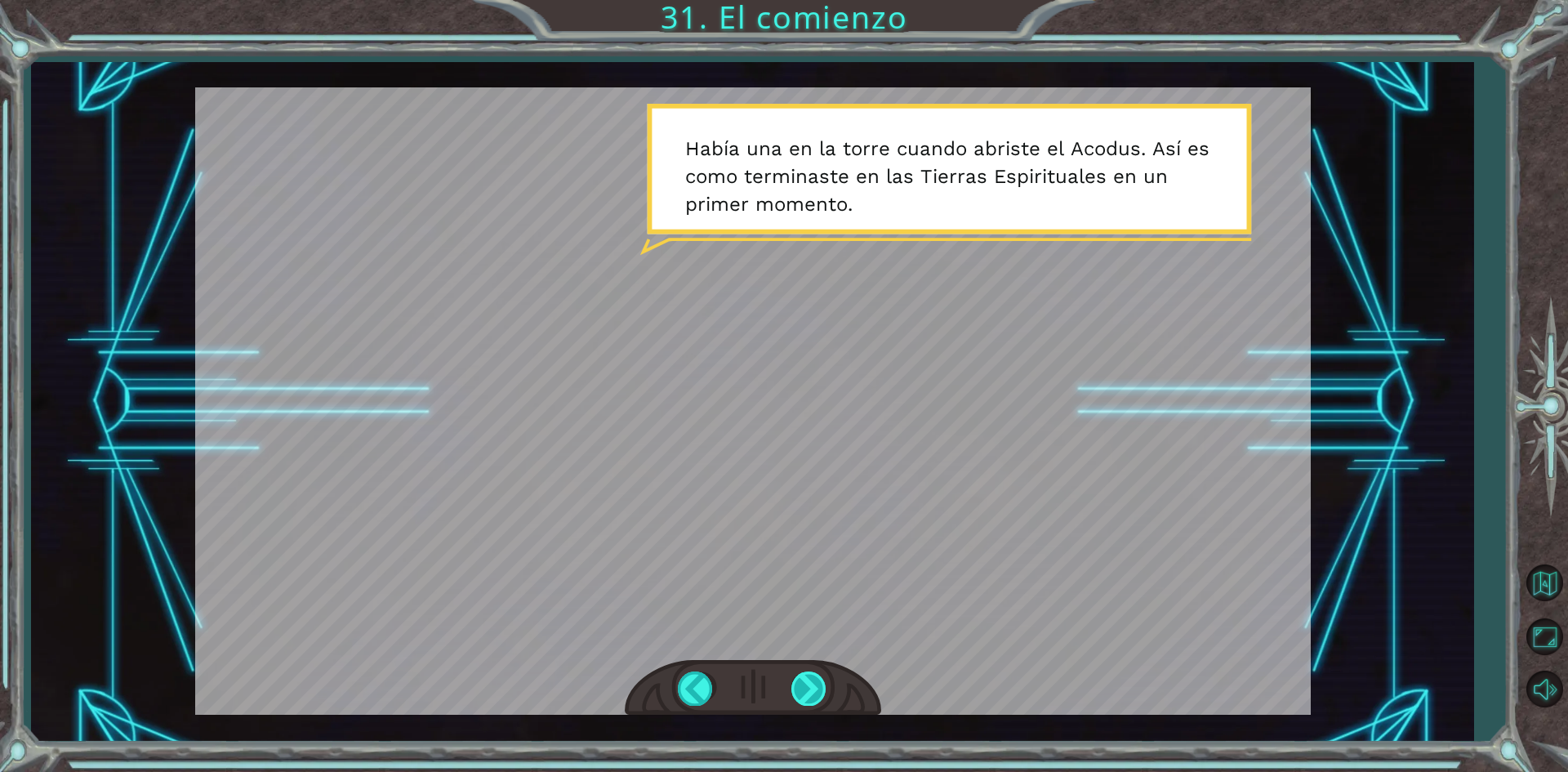
click at [798, 686] on div at bounding box center [810, 688] width 37 height 34
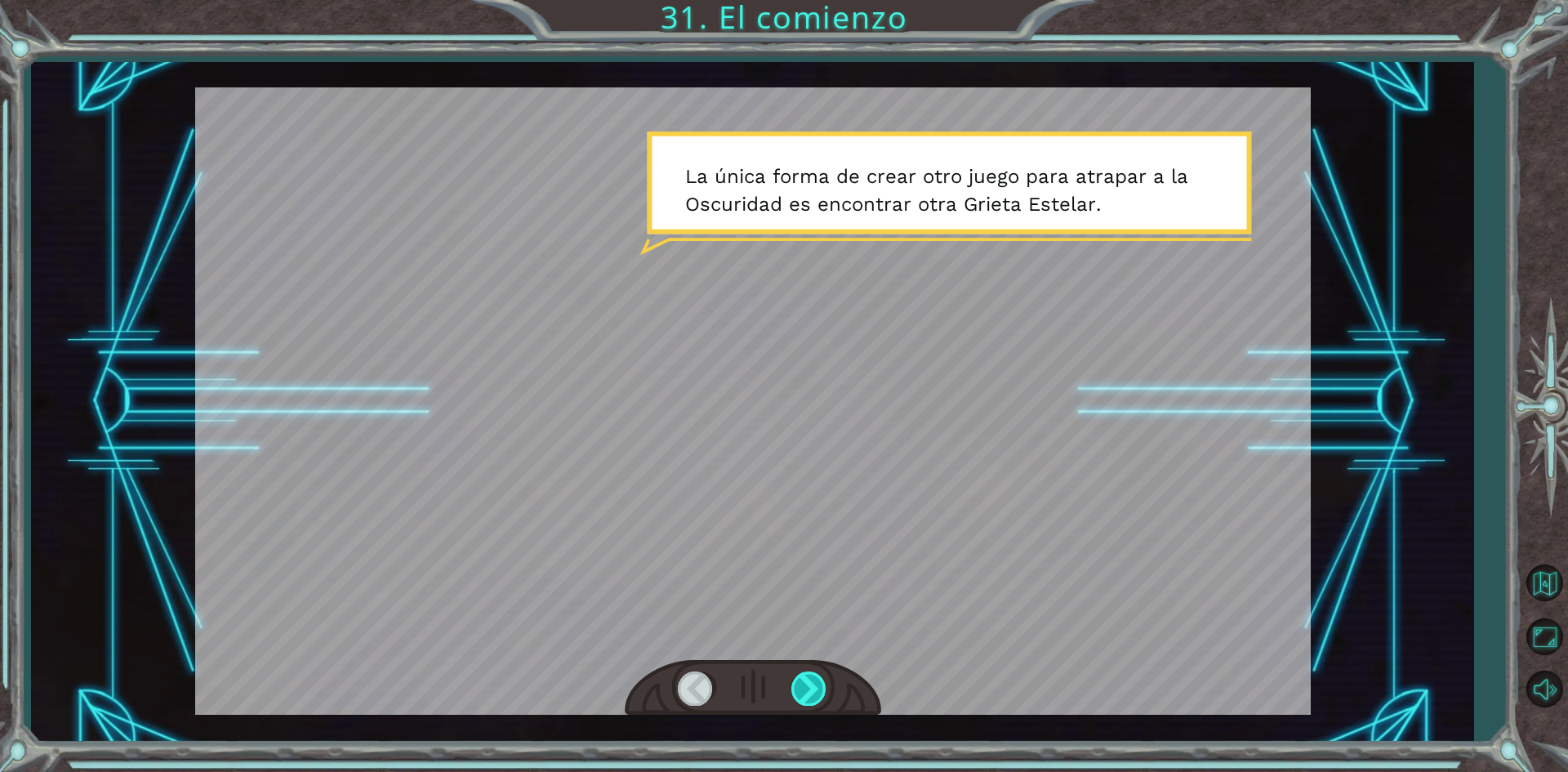
click at [798, 686] on div at bounding box center [810, 688] width 37 height 34
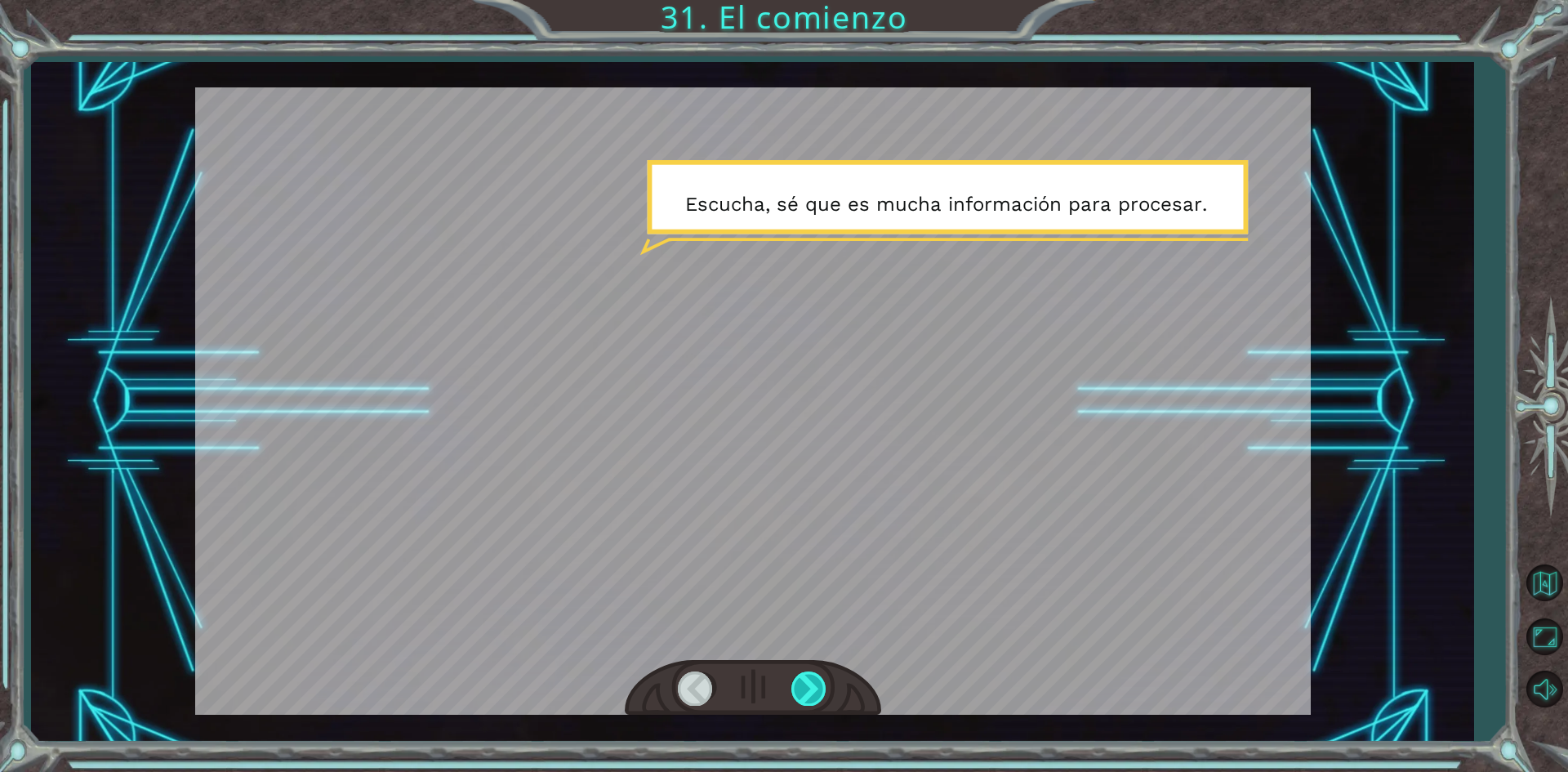
click at [798, 686] on div at bounding box center [810, 688] width 37 height 34
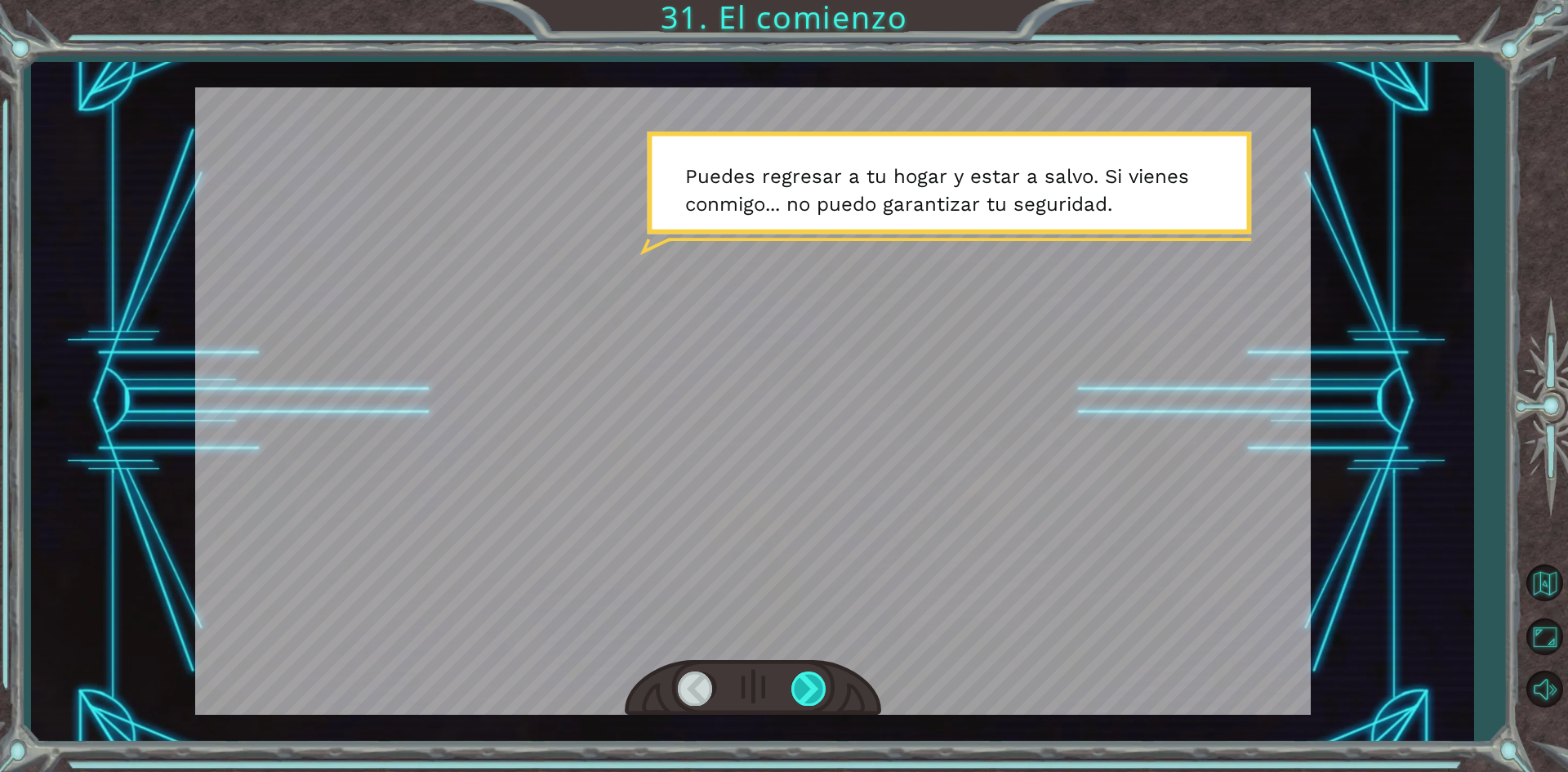
click at [798, 686] on div at bounding box center [810, 688] width 37 height 34
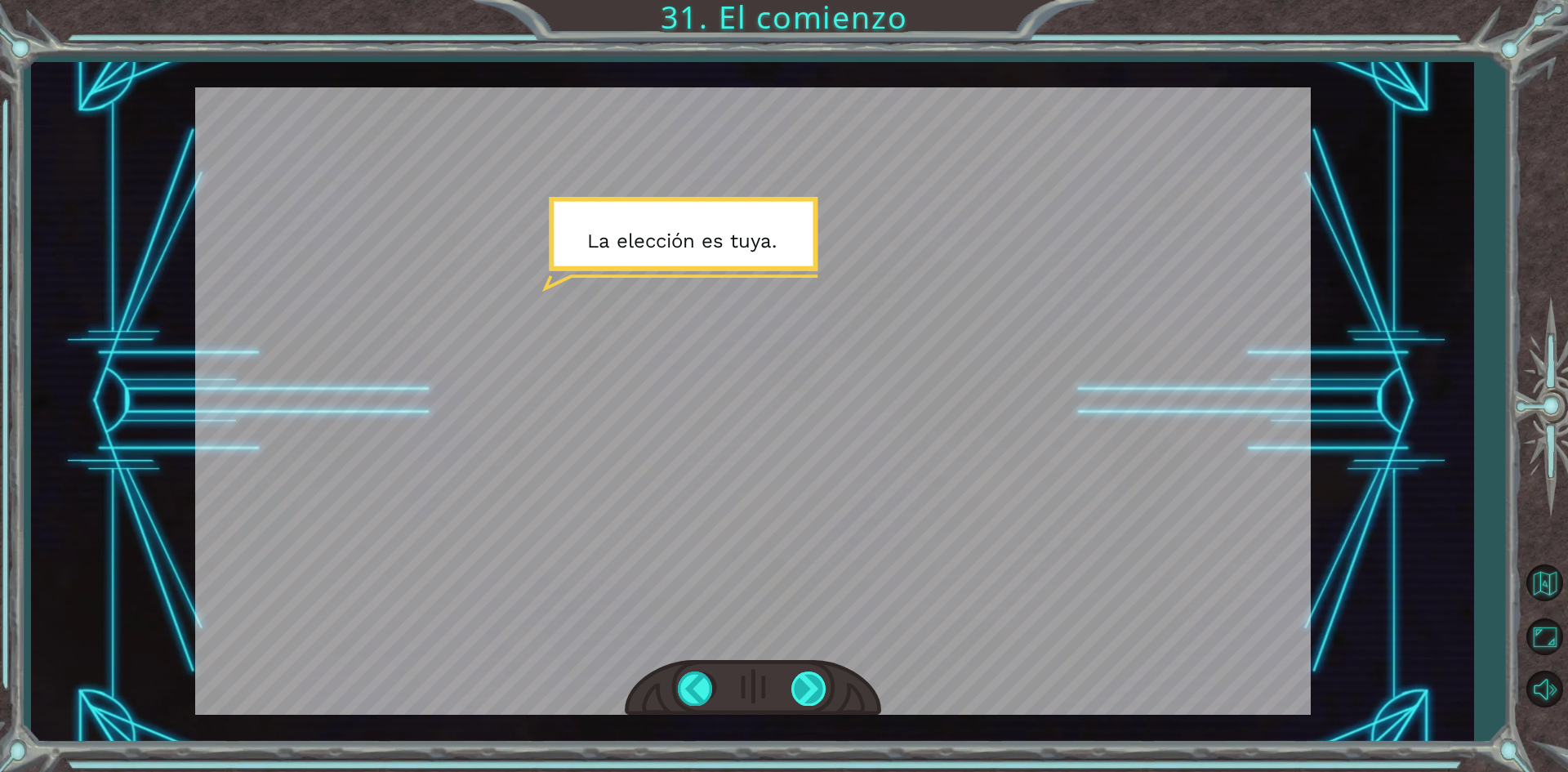
click at [798, 686] on div at bounding box center [810, 688] width 37 height 34
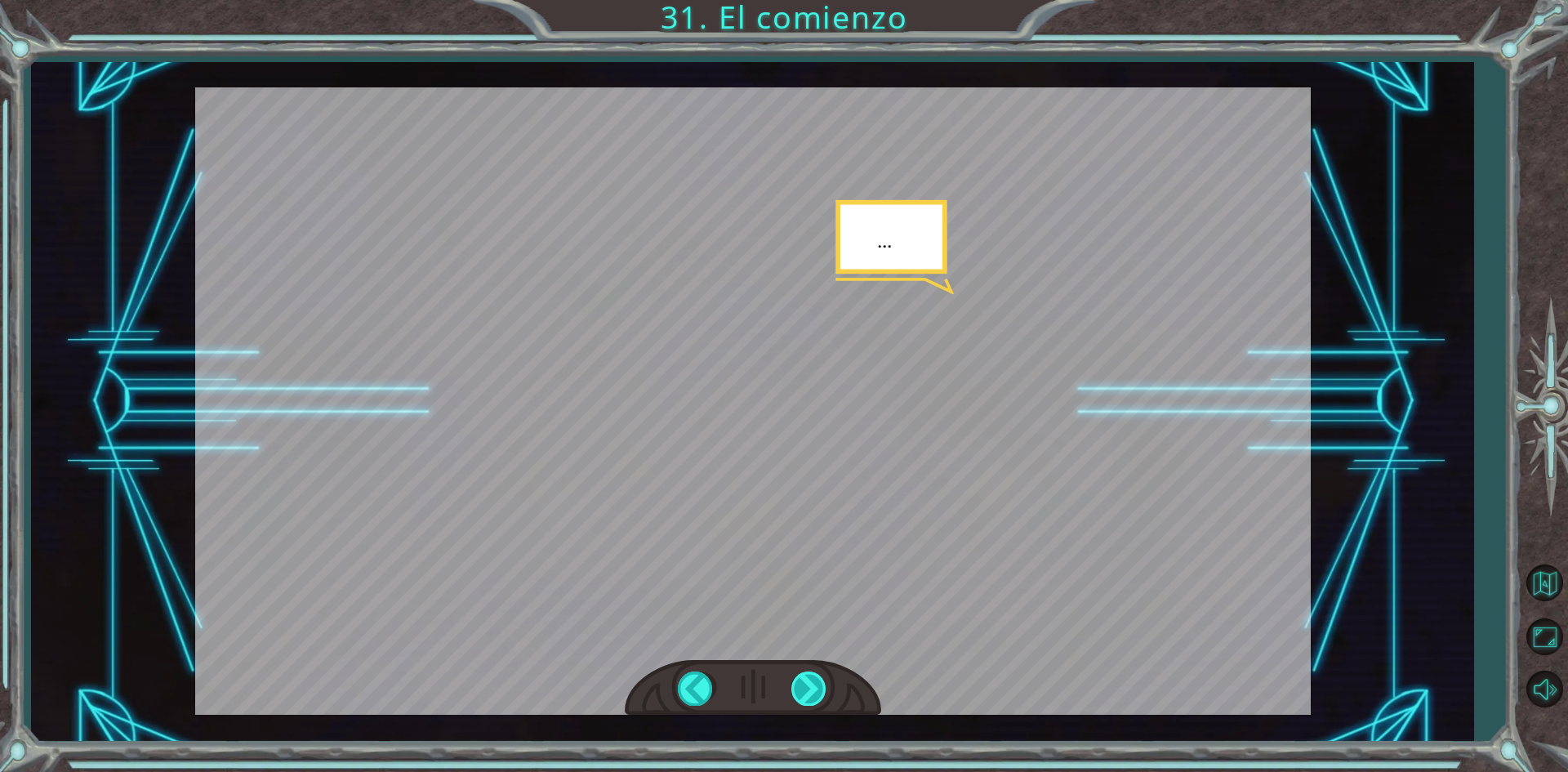
click at [805, 684] on div at bounding box center [810, 688] width 37 height 34
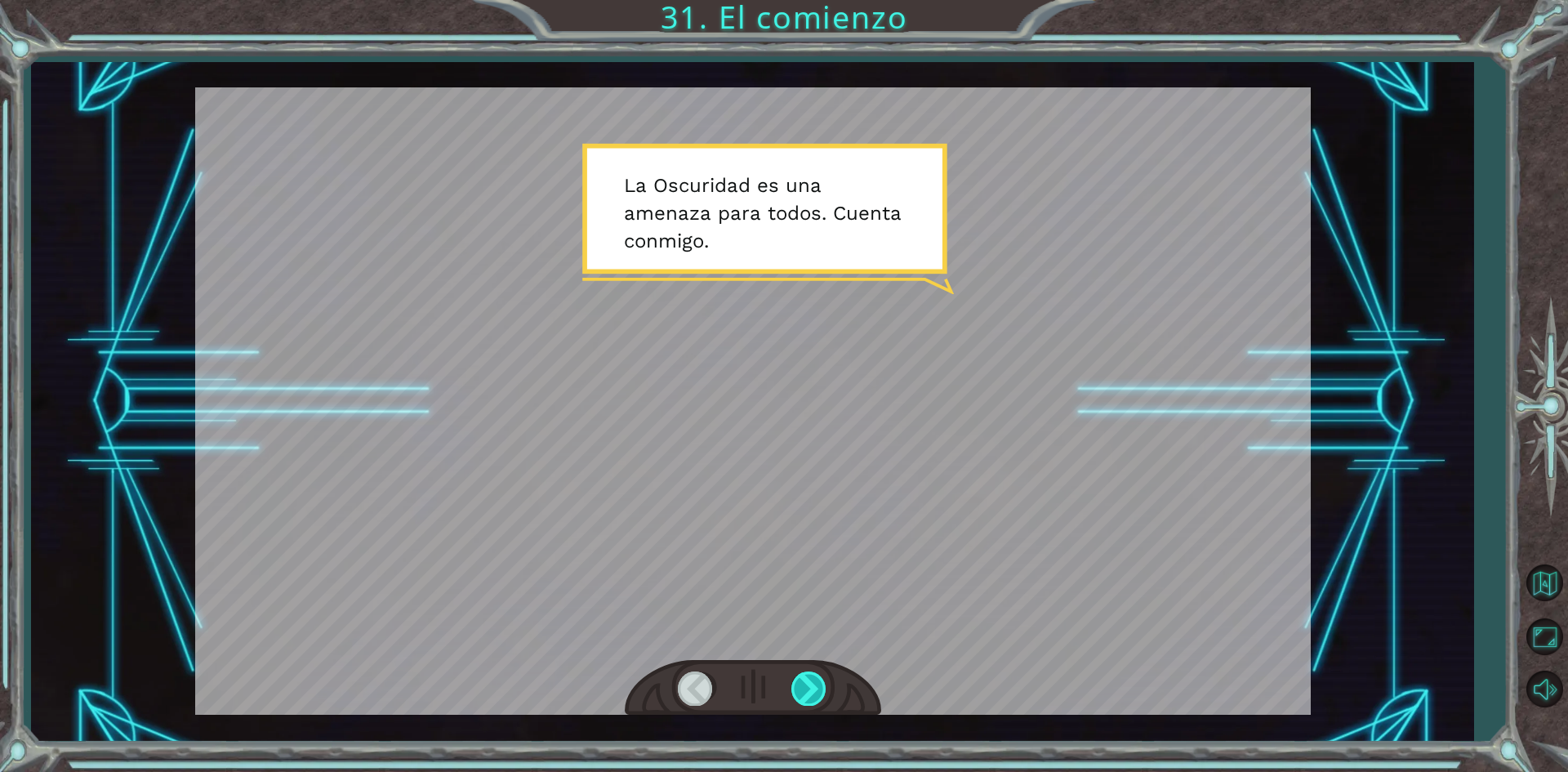
click at [805, 684] on div at bounding box center [810, 688] width 37 height 34
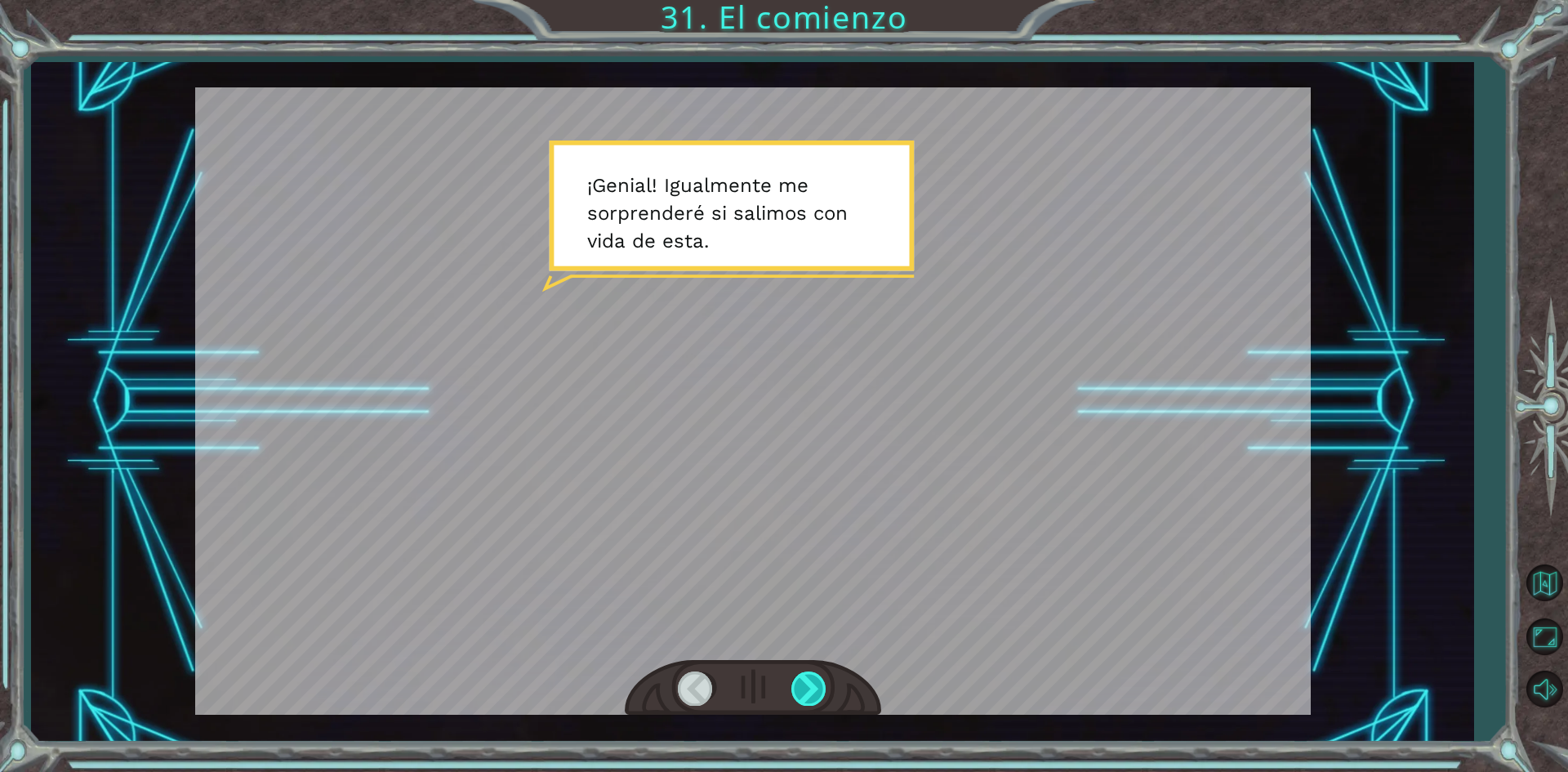
click at [805, 684] on div at bounding box center [810, 688] width 37 height 34
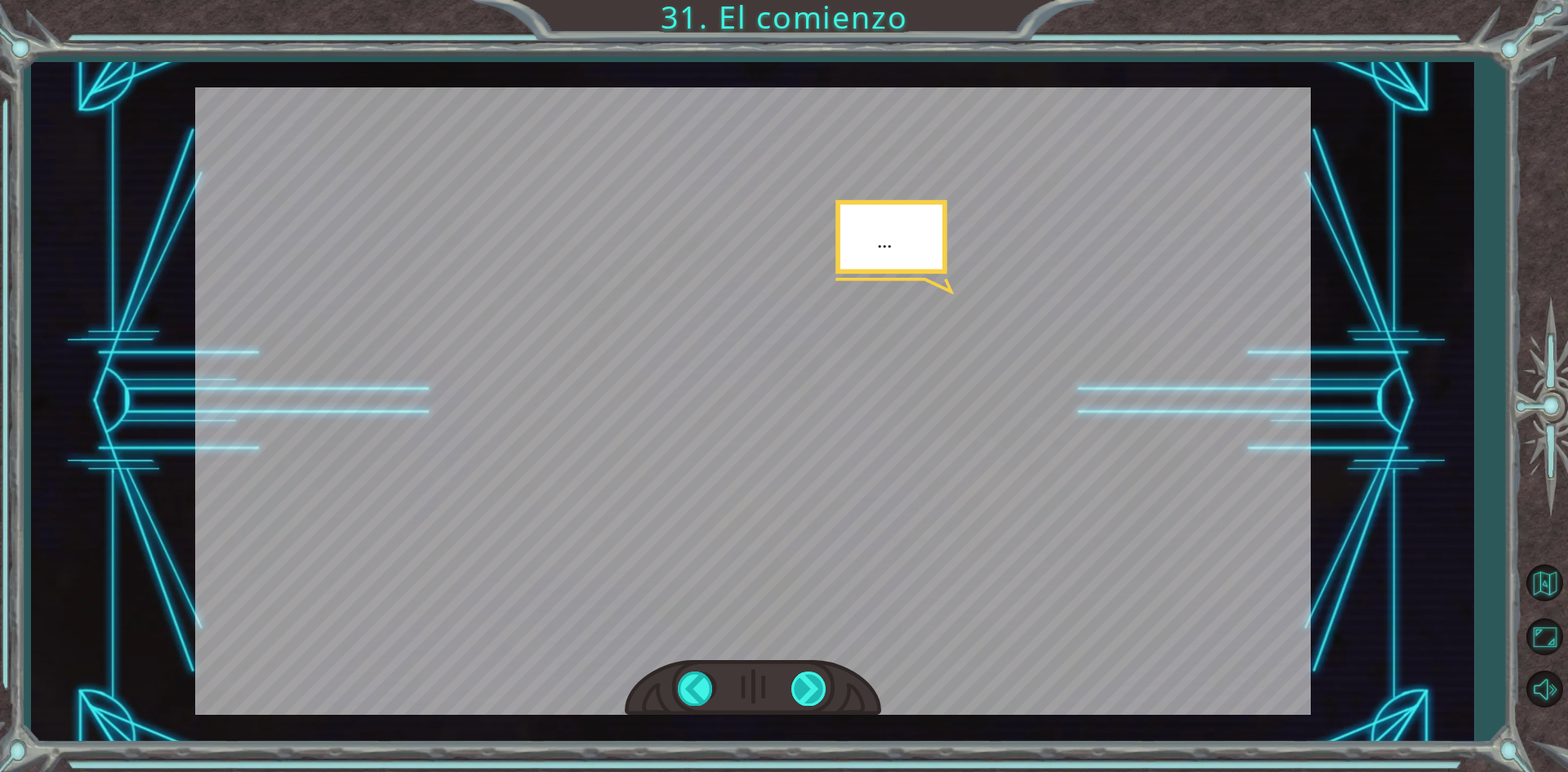
click at [805, 684] on div at bounding box center [810, 688] width 37 height 34
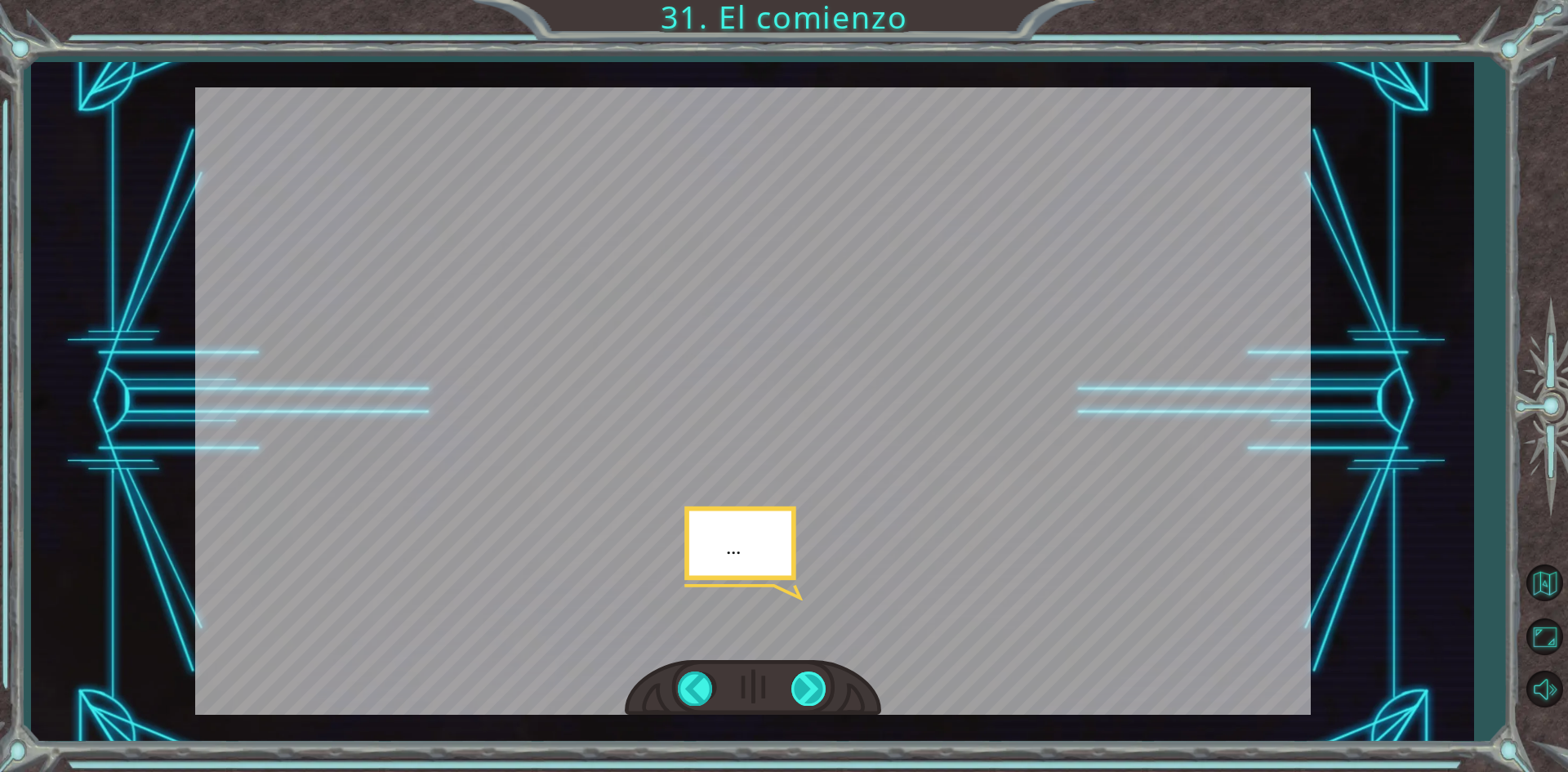
click at [805, 684] on div at bounding box center [810, 688] width 37 height 34
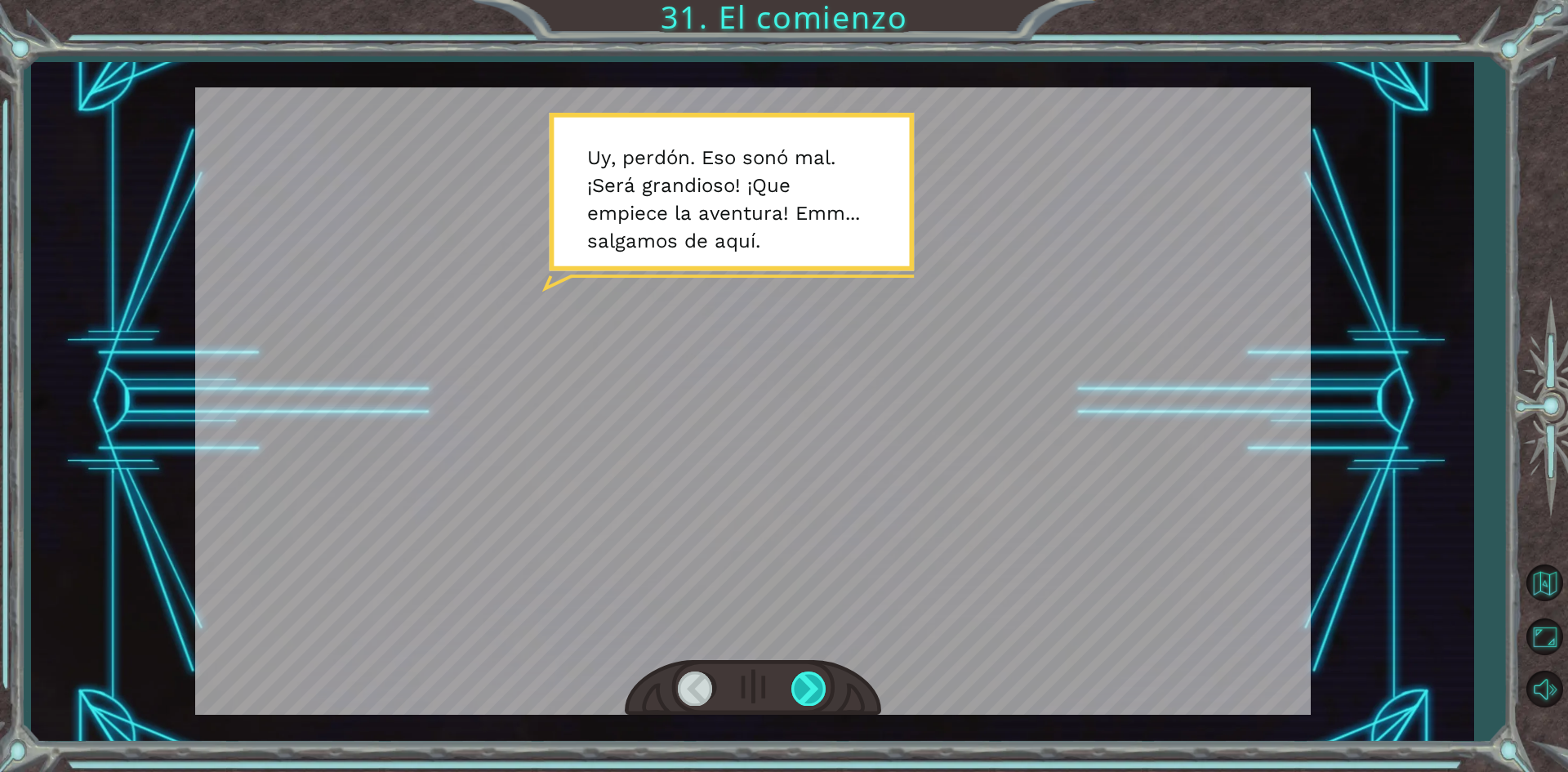
click at [805, 684] on div at bounding box center [810, 688] width 37 height 34
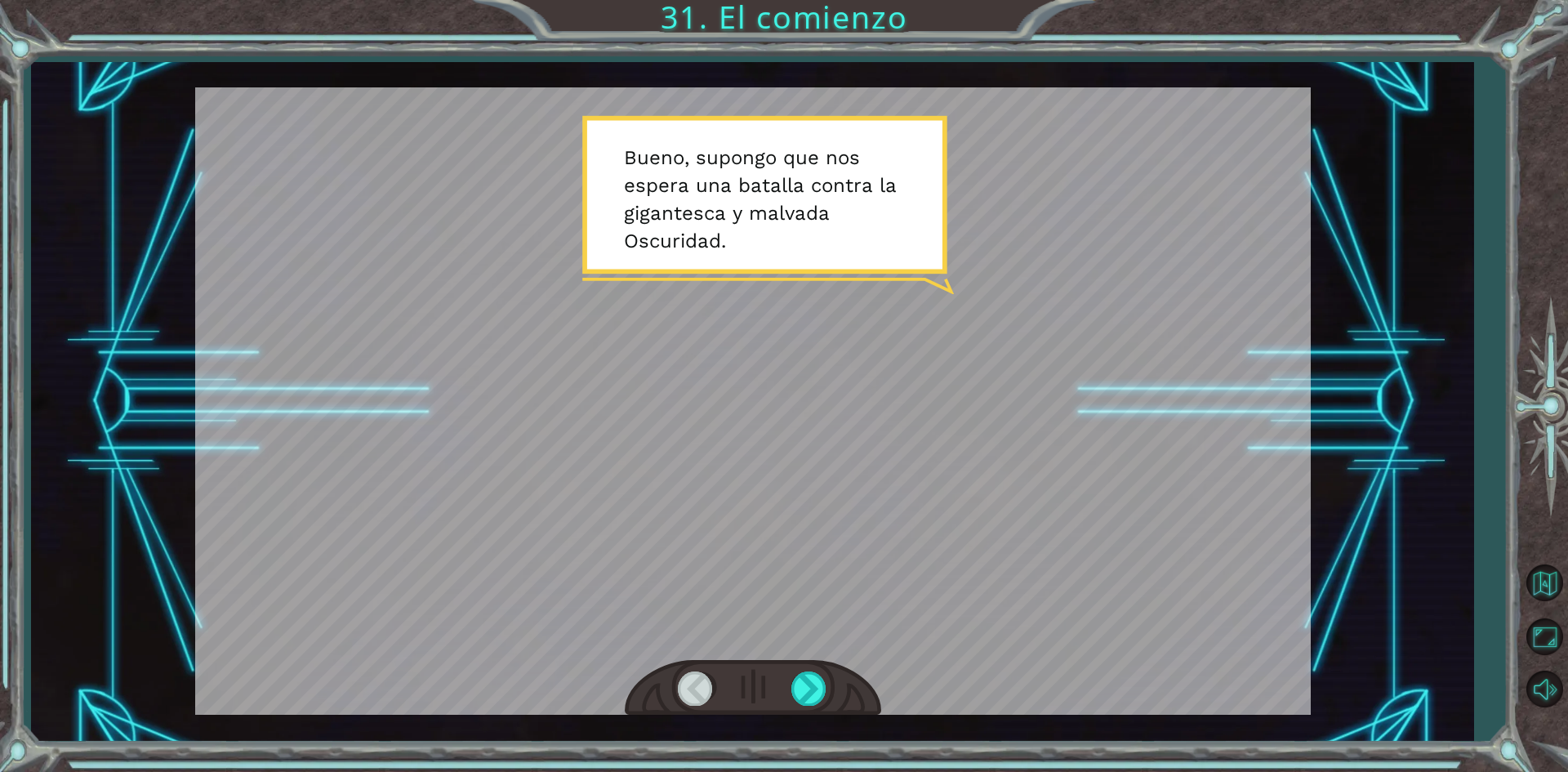
click at [781, 699] on div at bounding box center [753, 687] width 256 height 56
click at [823, 674] on div at bounding box center [810, 688] width 37 height 34
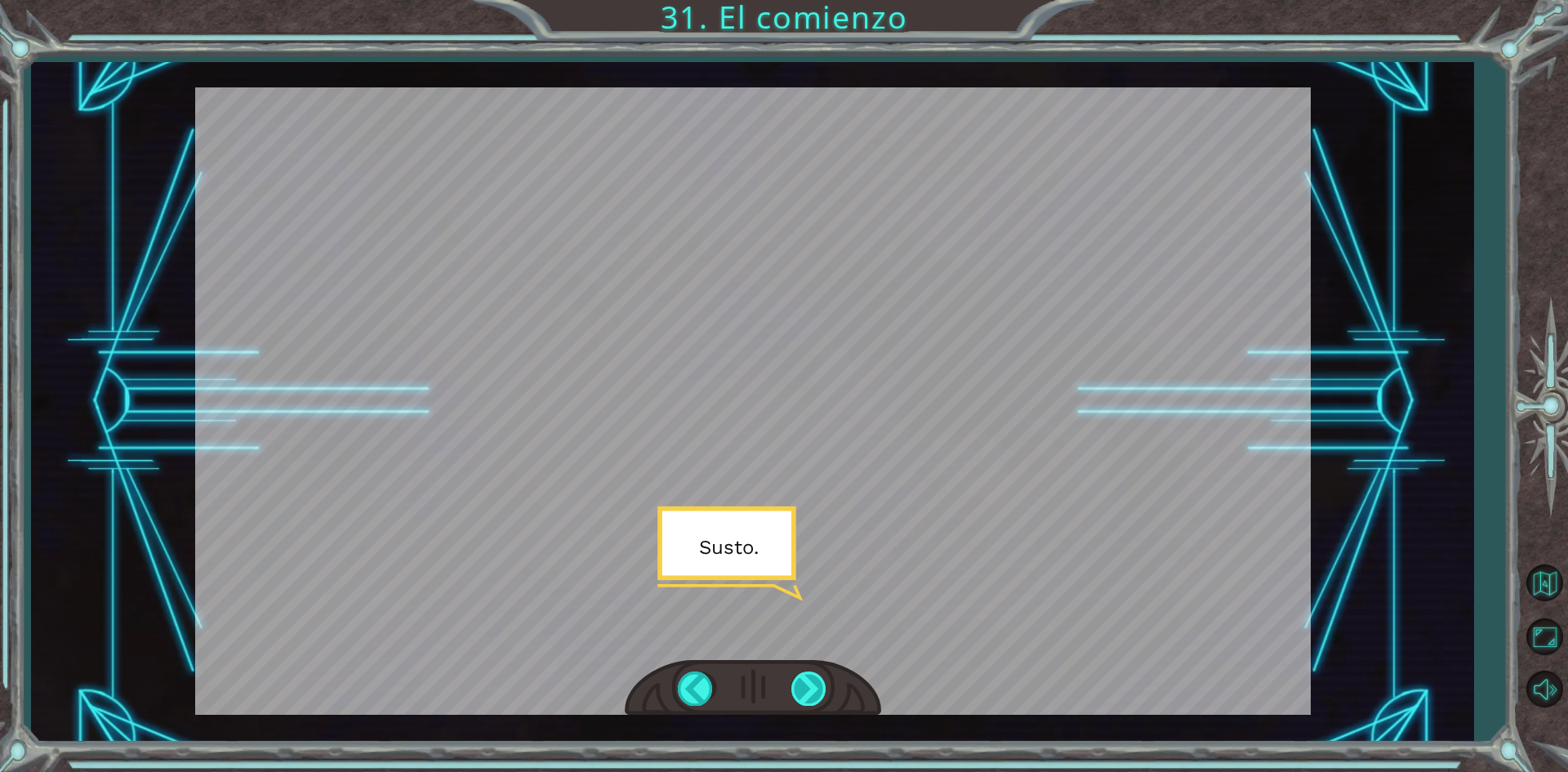
click at [814, 685] on div at bounding box center [810, 688] width 37 height 34
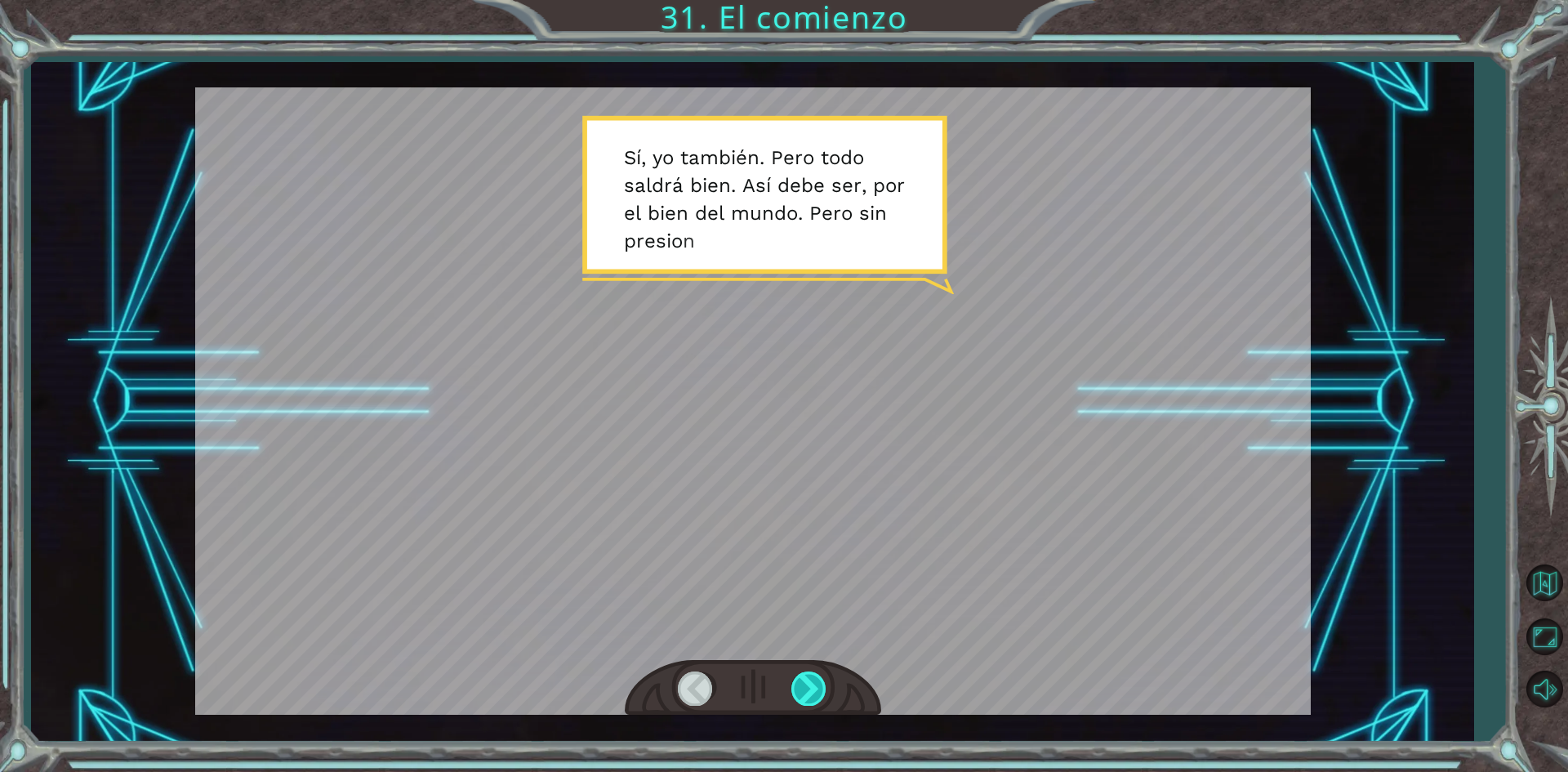
click at [814, 685] on div at bounding box center [810, 688] width 37 height 34
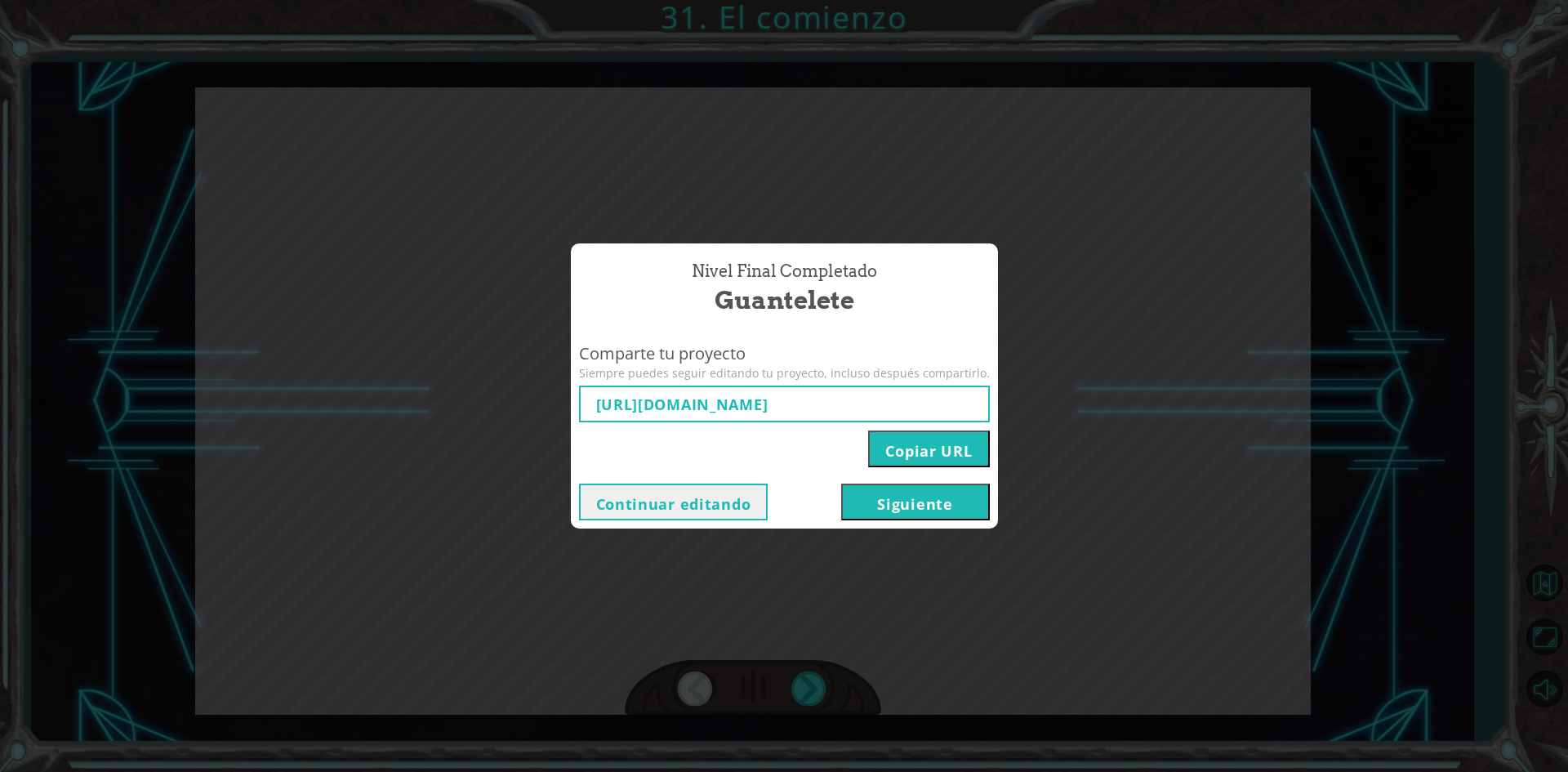
click at [858, 507] on button "Siguiente" at bounding box center [915, 502] width 148 height 37
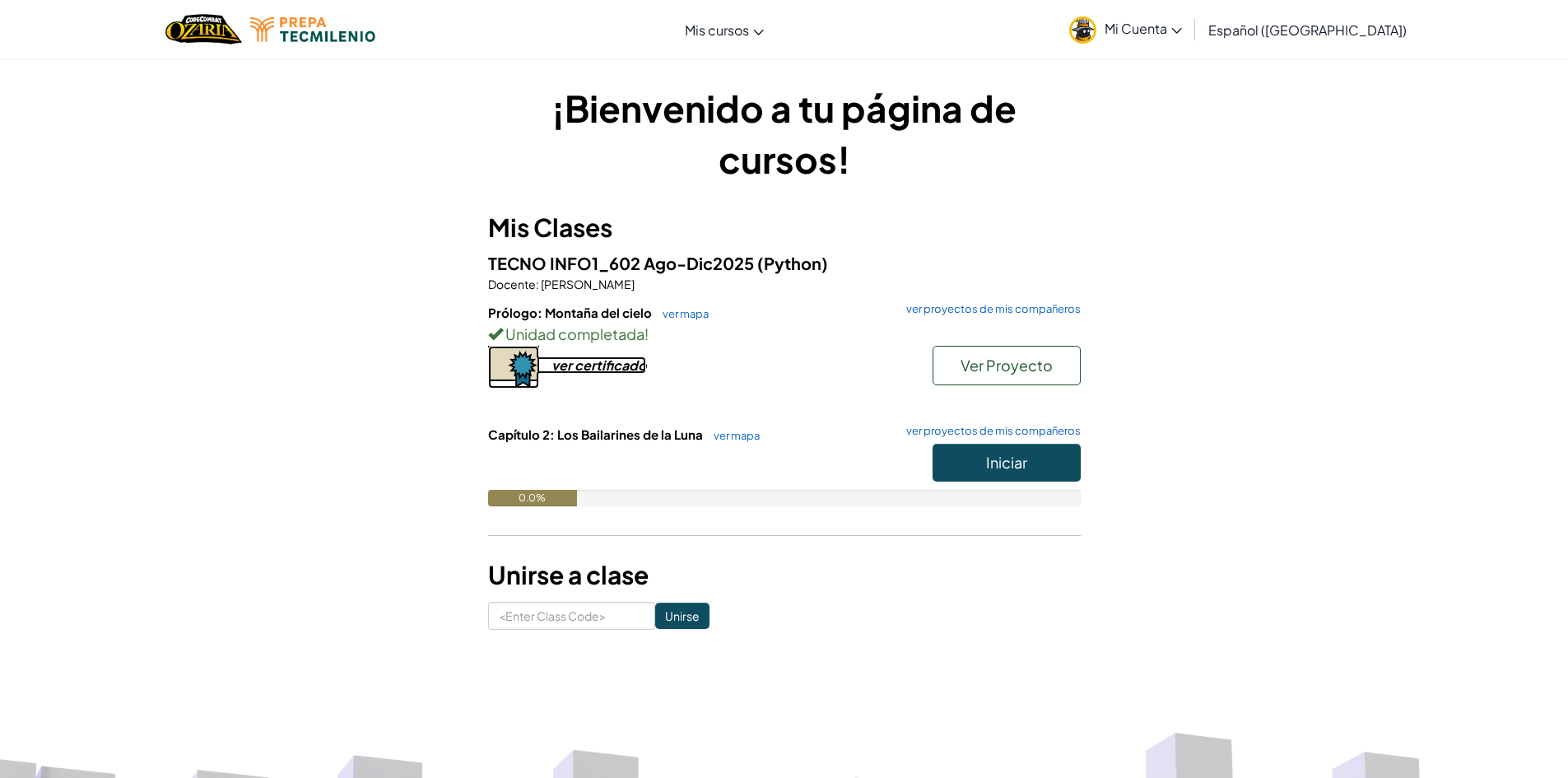
click at [618, 369] on div "ver certificado" at bounding box center [599, 365] width 95 height 17
